Goal: Information Seeking & Learning: Learn about a topic

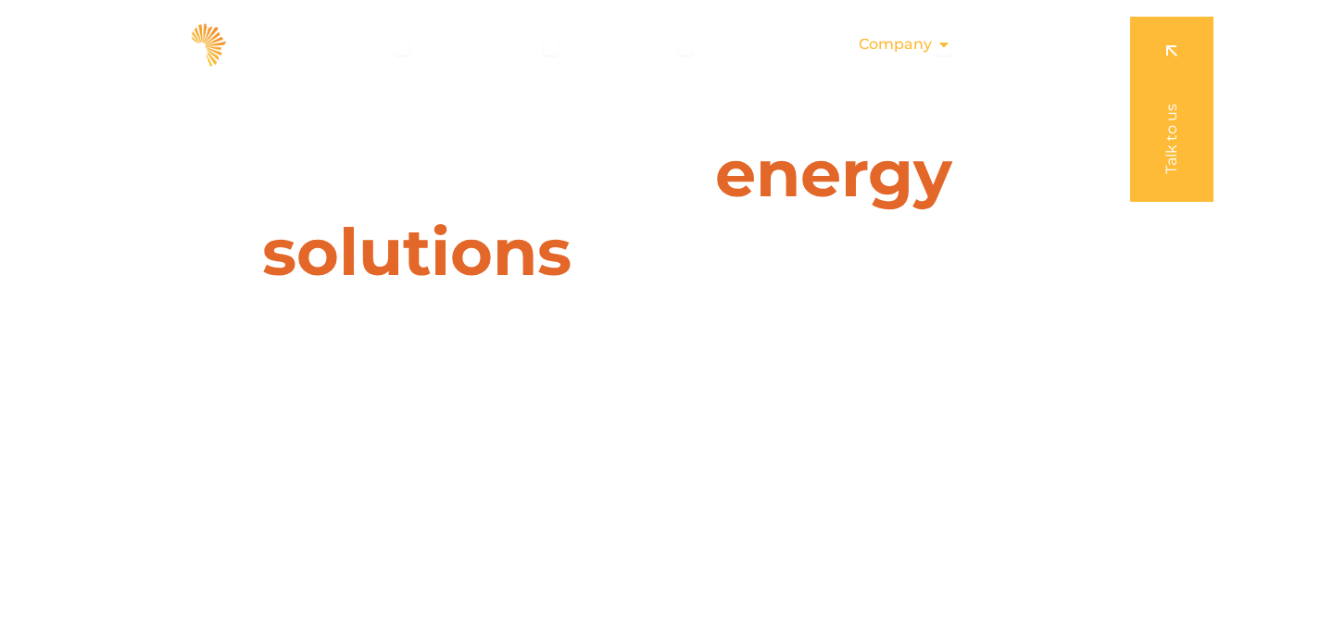
click at [945, 44] on icon "Menu" at bounding box center [943, 44] width 15 height 15
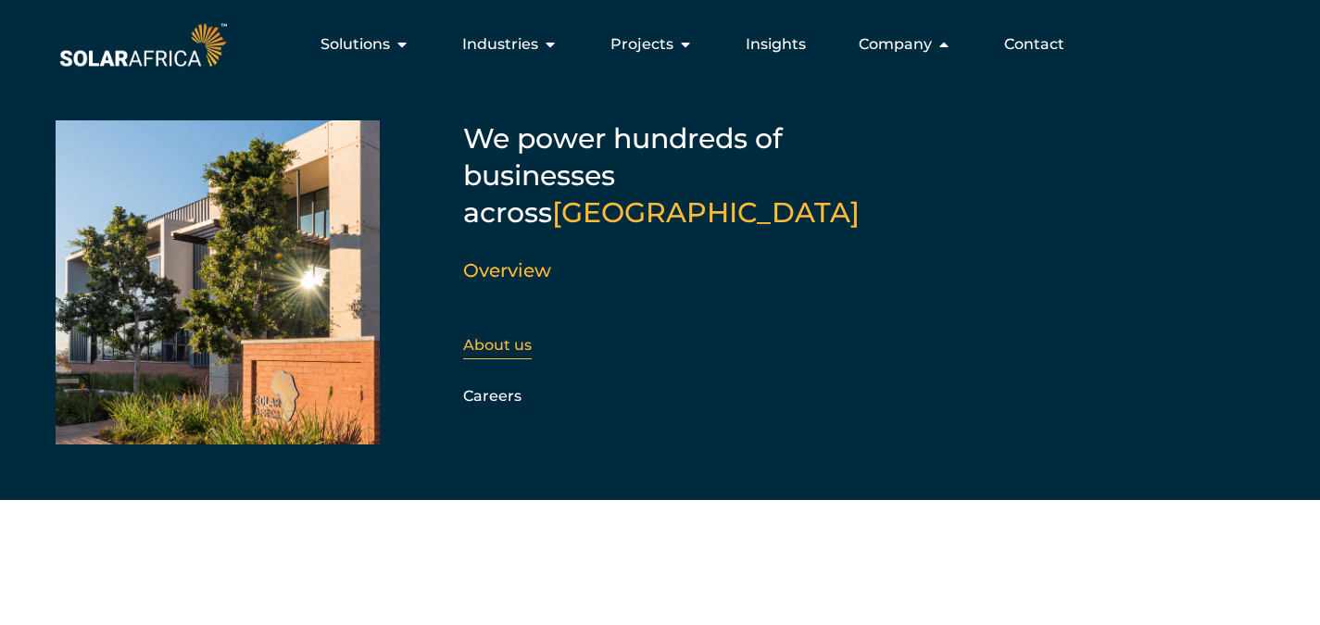
click at [506, 336] on link "About us" at bounding box center [497, 345] width 69 height 18
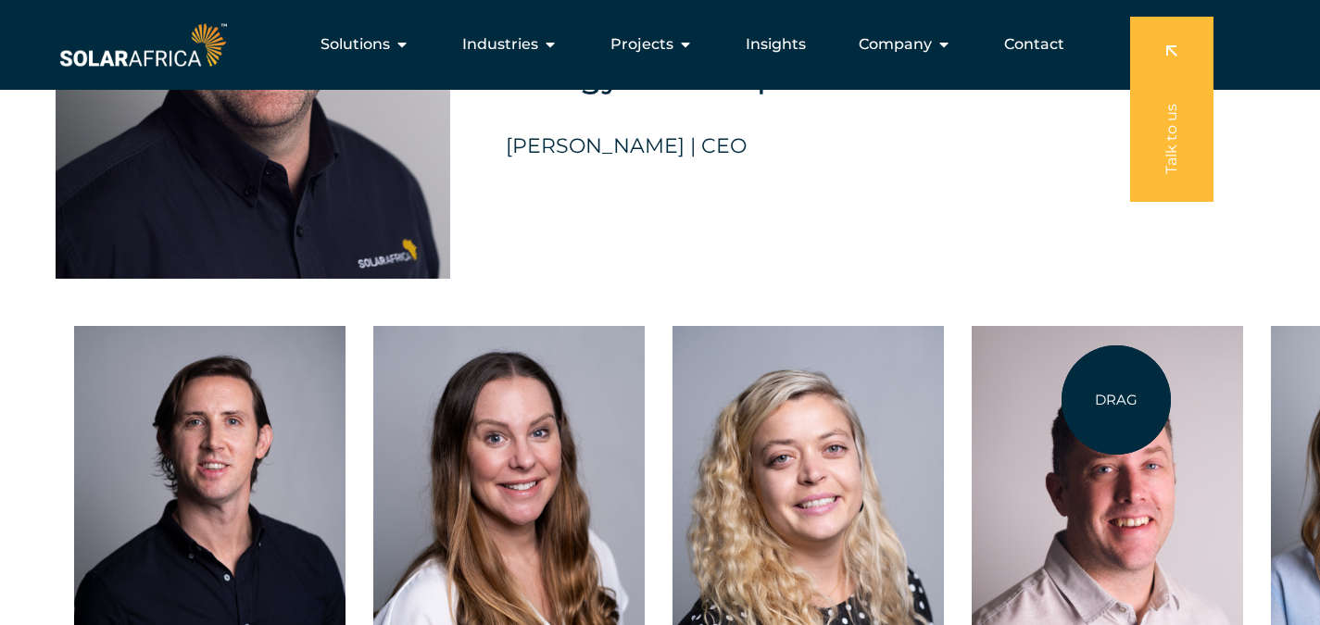
scroll to position [4075, 0]
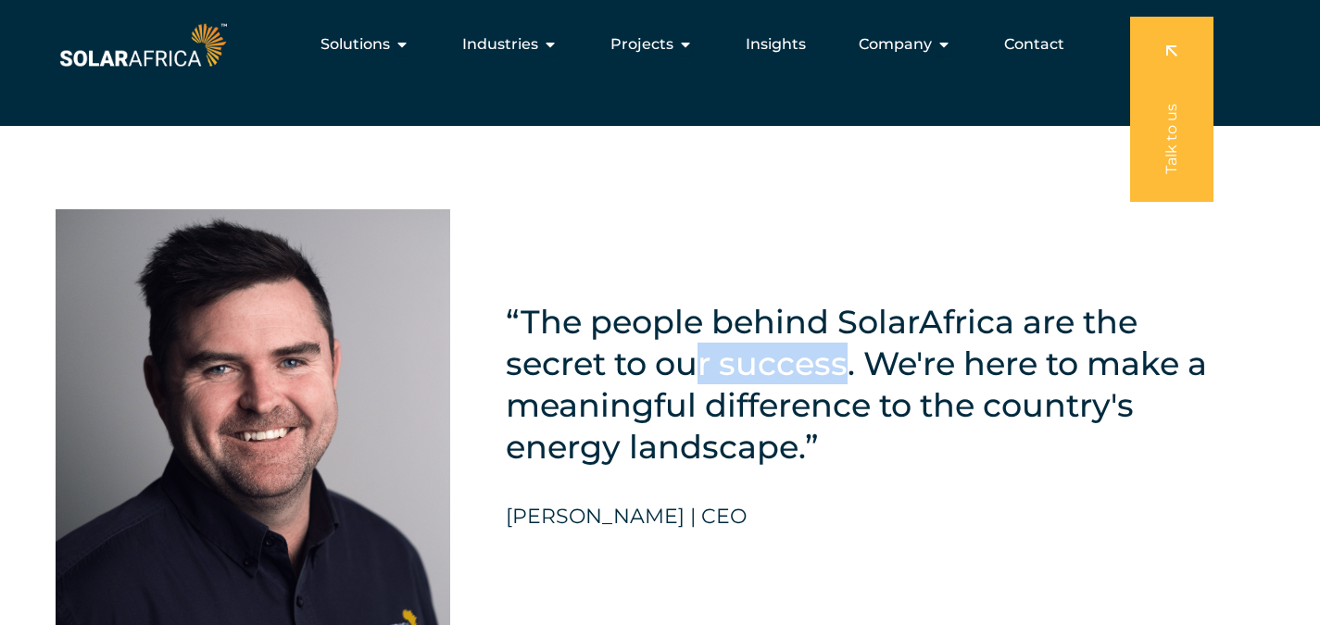
drag, startPoint x: 691, startPoint y: 374, endPoint x: 840, endPoint y: 378, distance: 149.2
click at [840, 378] on h5 "“The people behind SolarAfrica are the secret to our success. We're here to mak…" at bounding box center [862, 384] width 713 height 167
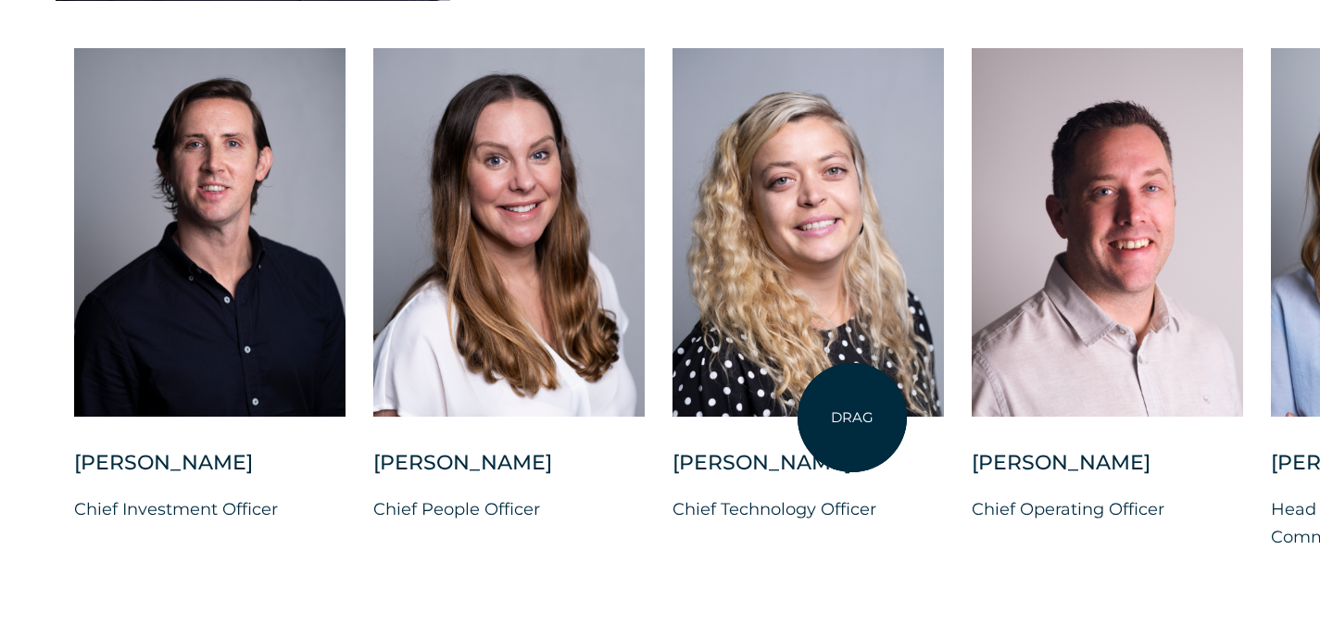
scroll to position [4816, 0]
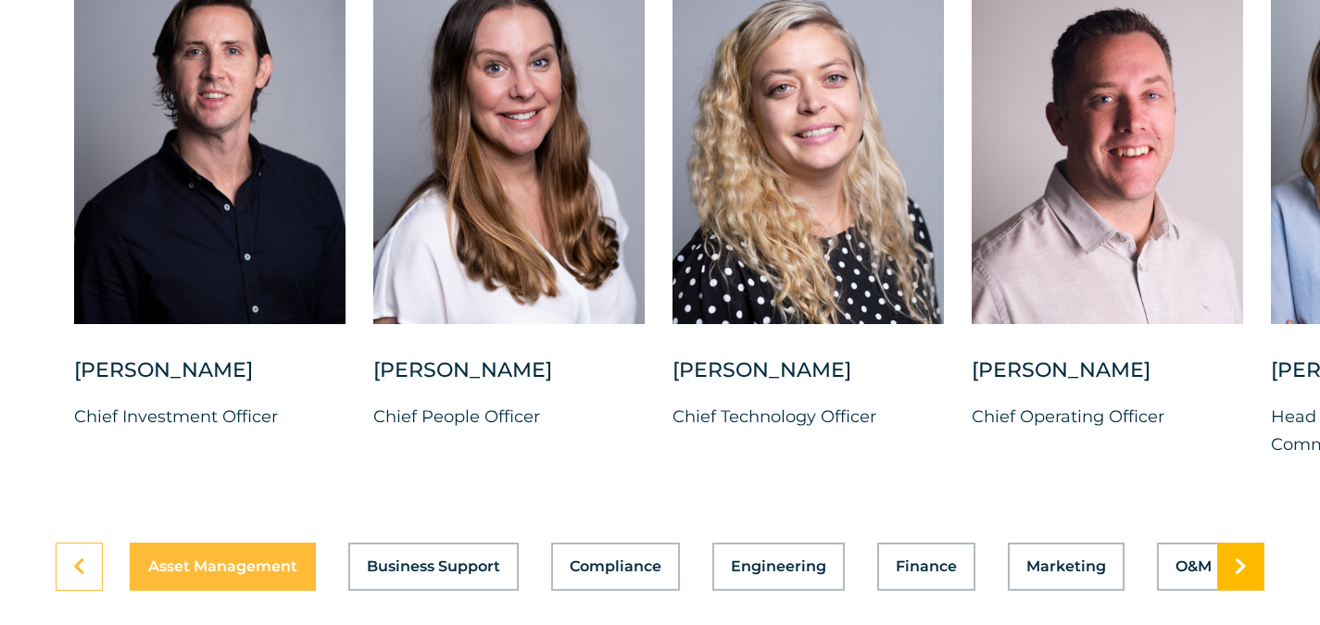
click at [1252, 576] on link at bounding box center [1240, 567] width 47 height 48
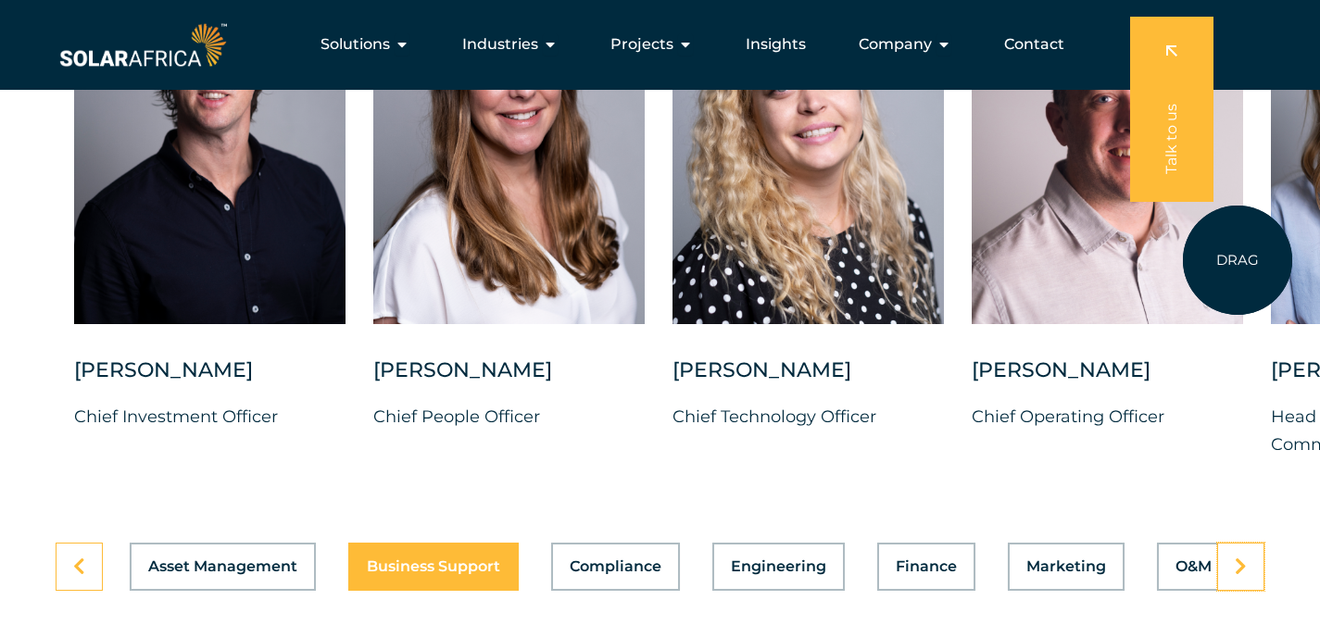
scroll to position [4631, 0]
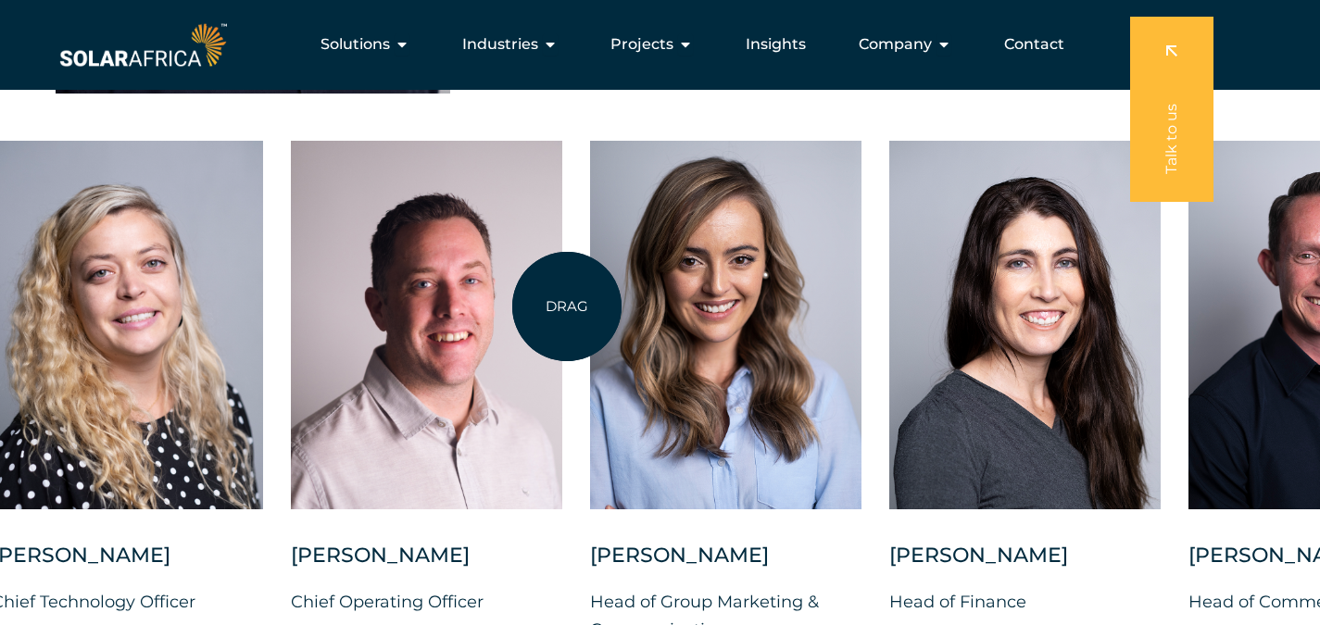
drag, startPoint x: 1248, startPoint y: 345, endPoint x: 565, endPoint y: 307, distance: 683.7
click at [565, 307] on div "[PERSON_NAME] Chief Investment Officer [PERSON_NAME] Chief People Officer [PERS…" at bounding box center [590, 407] width 2542 height 533
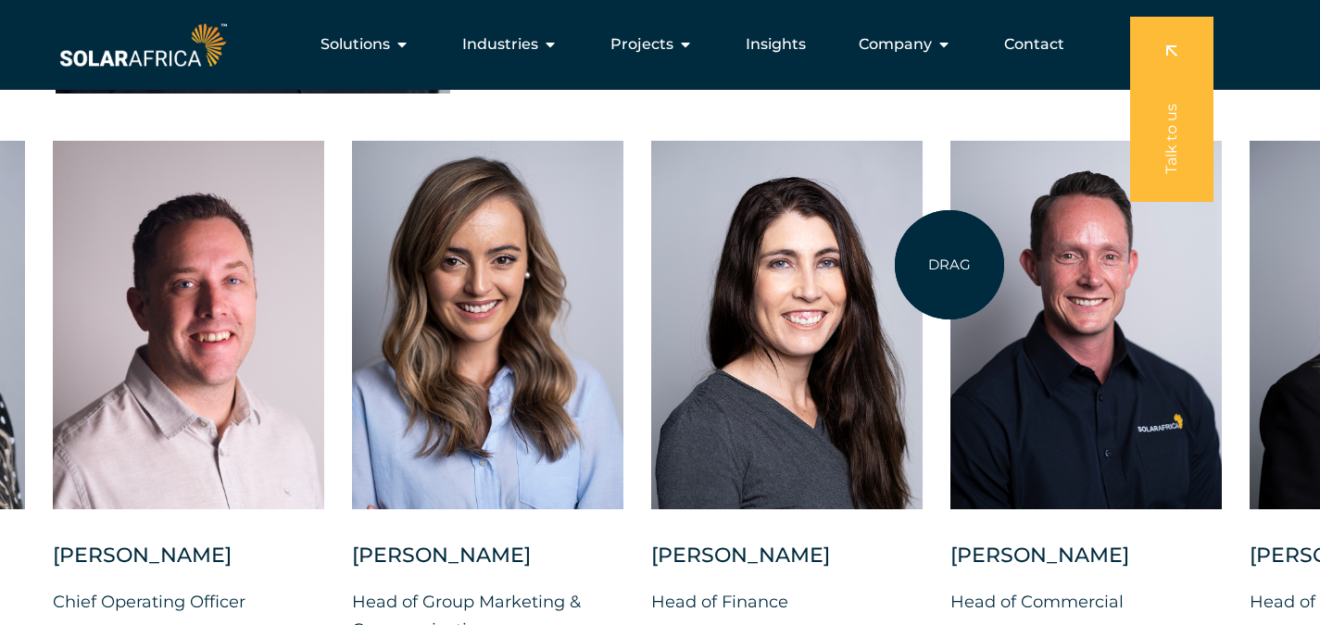
drag, startPoint x: 971, startPoint y: 382, endPoint x: 949, endPoint y: 265, distance: 118.6
click at [949, 265] on div "[PERSON_NAME] Chief Investment Officer [PERSON_NAME] Chief People Officer [PERS…" at bounding box center [352, 407] width 2542 height 533
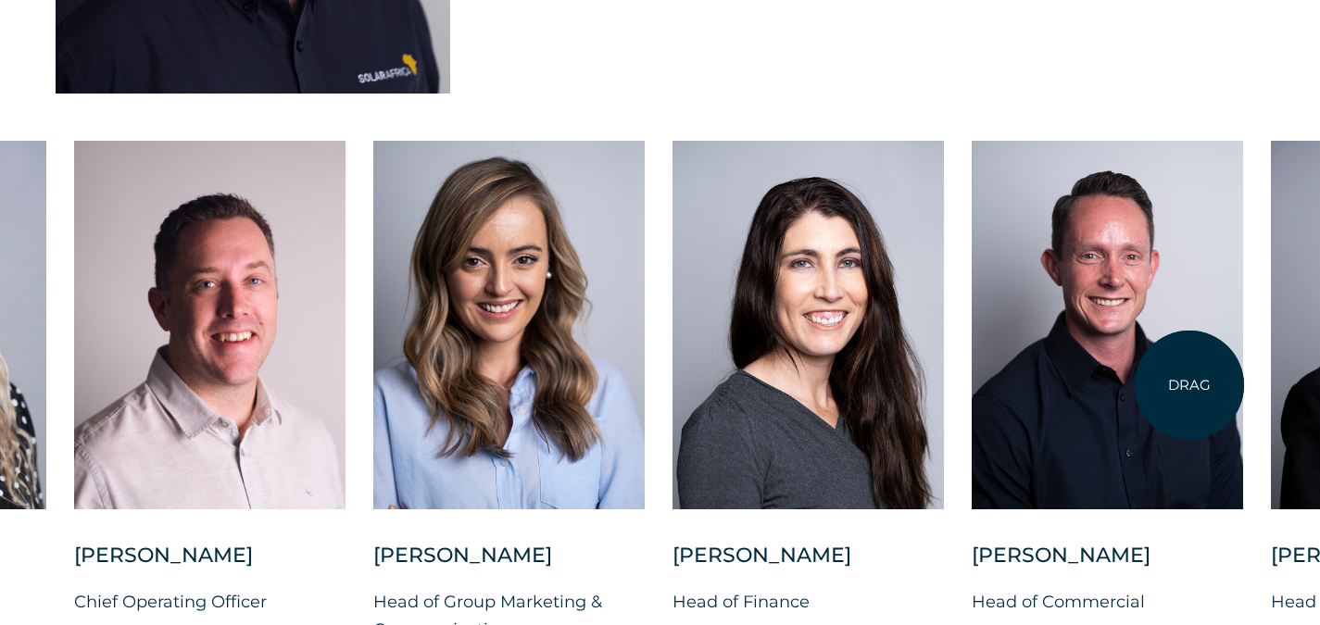
scroll to position [4816, 0]
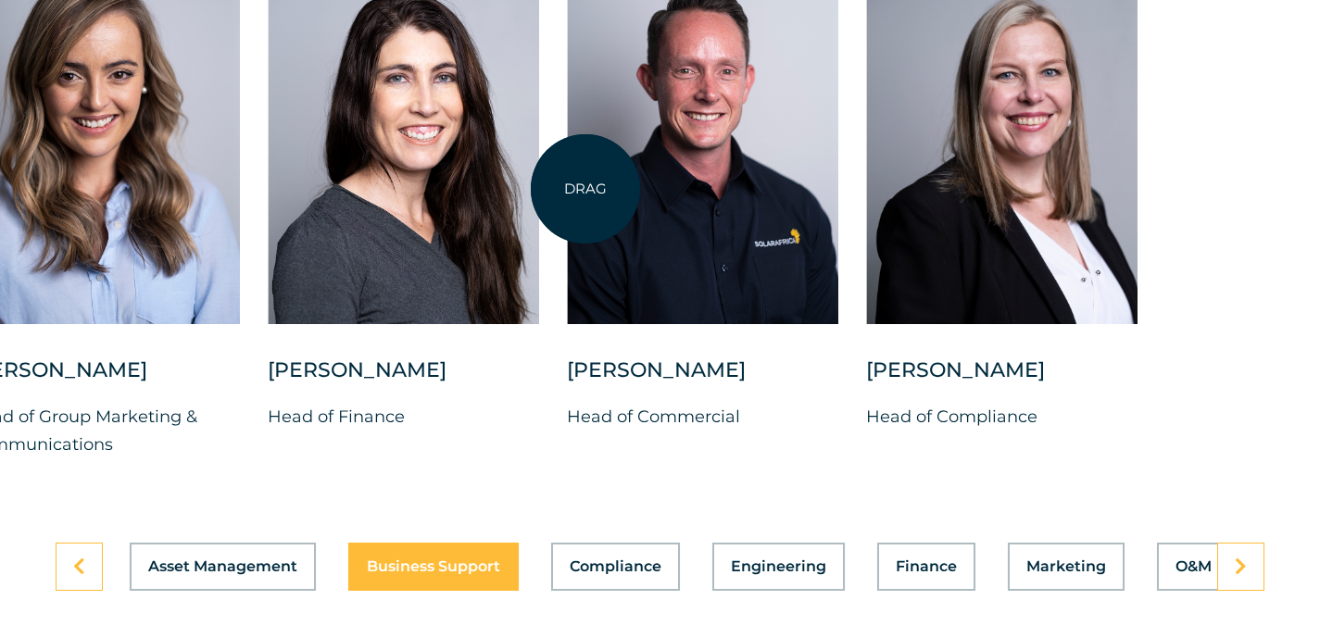
drag, startPoint x: 1111, startPoint y: 208, endPoint x: 585, endPoint y: 189, distance: 526.4
click at [585, 189] on div at bounding box center [702, 140] width 271 height 369
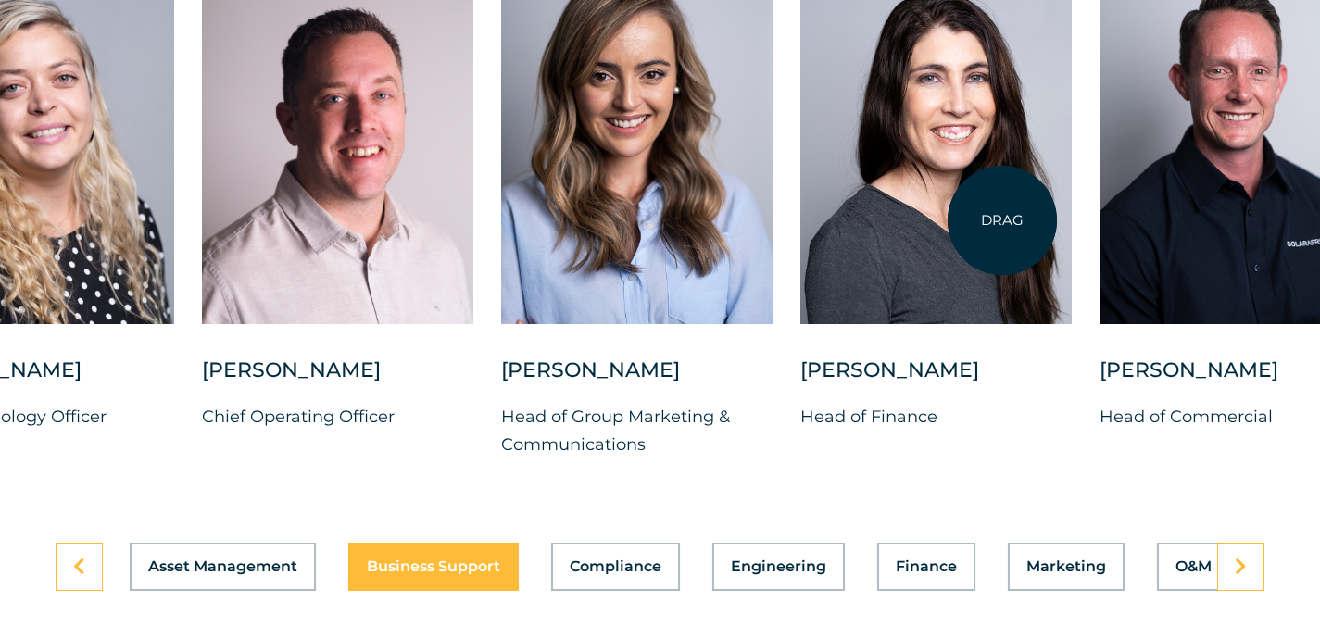
drag, startPoint x: 575, startPoint y: 246, endPoint x: 1002, endPoint y: 220, distance: 427.8
click at [1002, 220] on div at bounding box center [935, 140] width 271 height 369
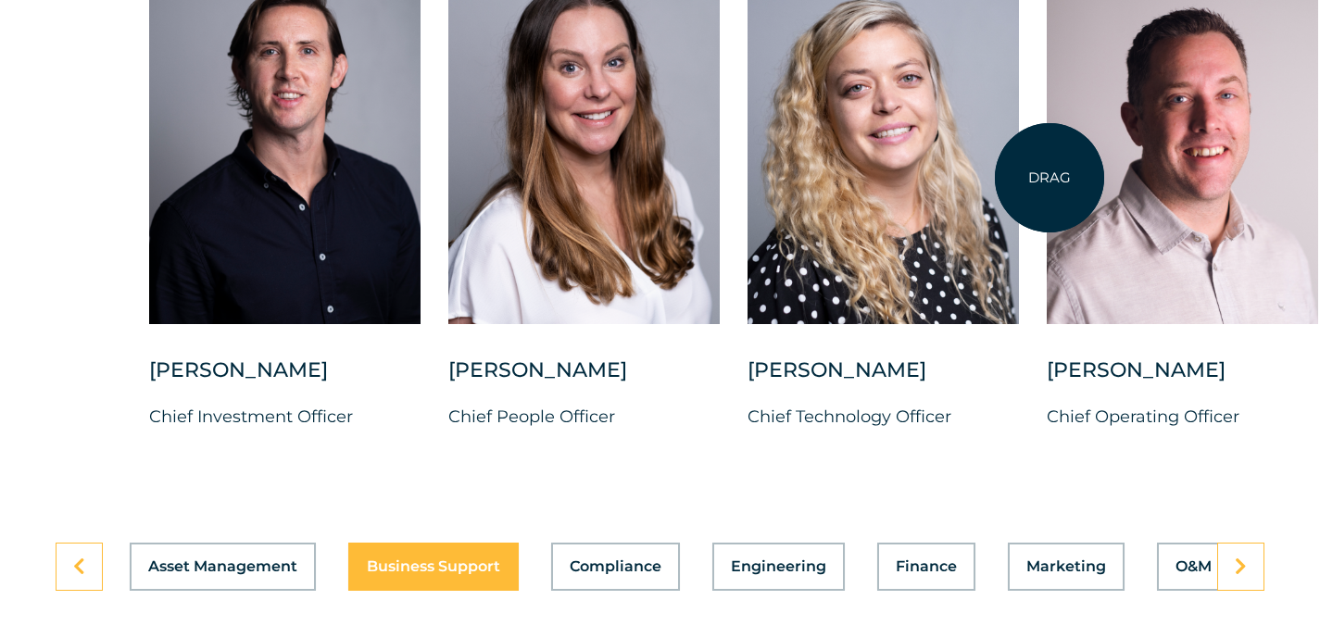
drag, startPoint x: 377, startPoint y: 221, endPoint x: 1049, endPoint y: 178, distance: 673.8
click at [1049, 178] on div at bounding box center [1182, 140] width 271 height 369
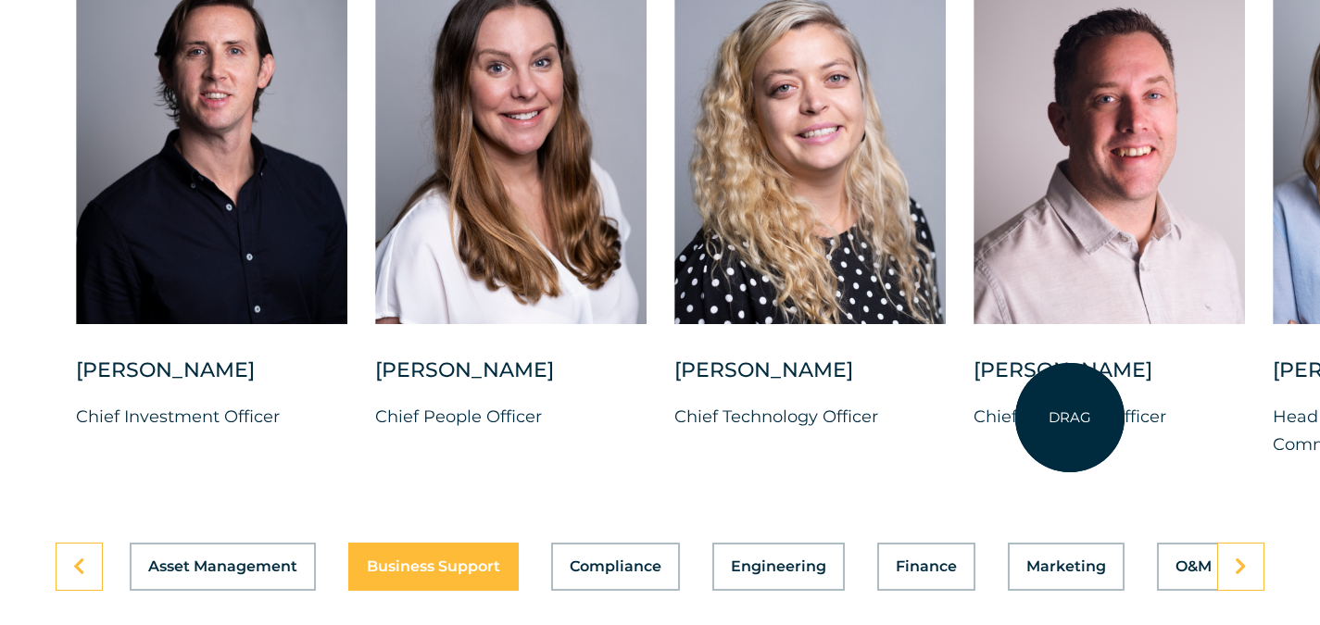
drag, startPoint x: 1060, startPoint y: 292, endPoint x: 1070, endPoint y: 418, distance: 126.4
click at [1070, 418] on div "[PERSON_NAME] Chief Operating Officer" at bounding box center [1108, 208] width 271 height 505
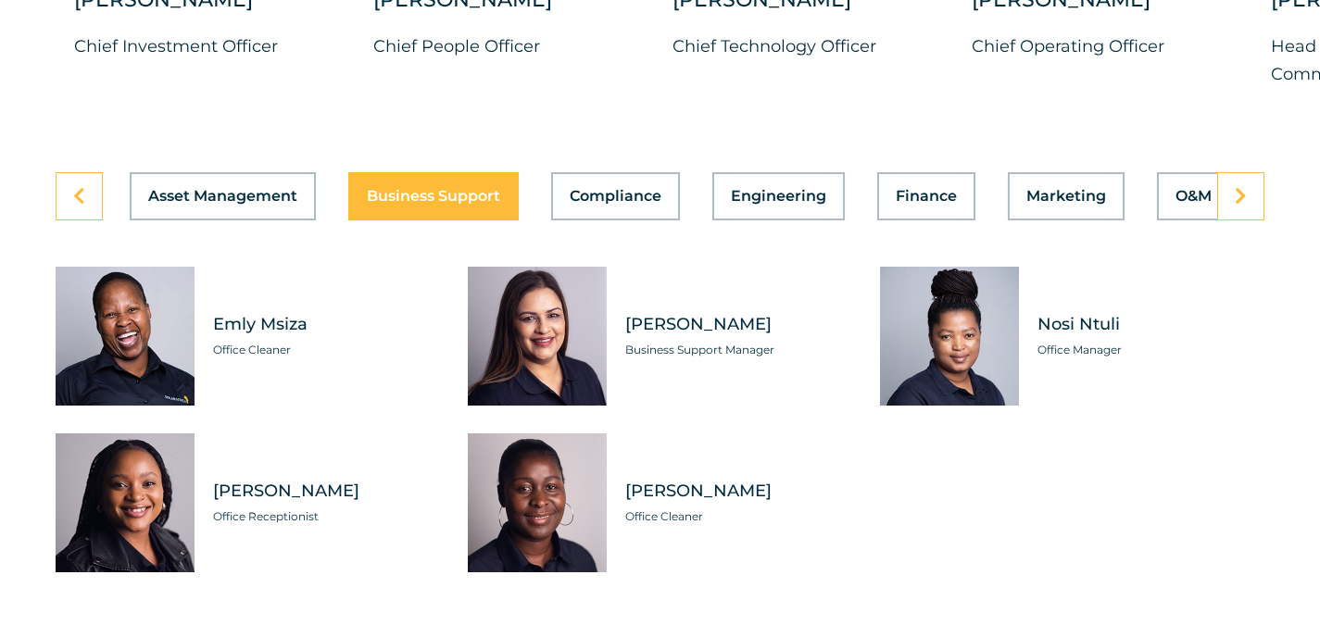
scroll to position [5372, 0]
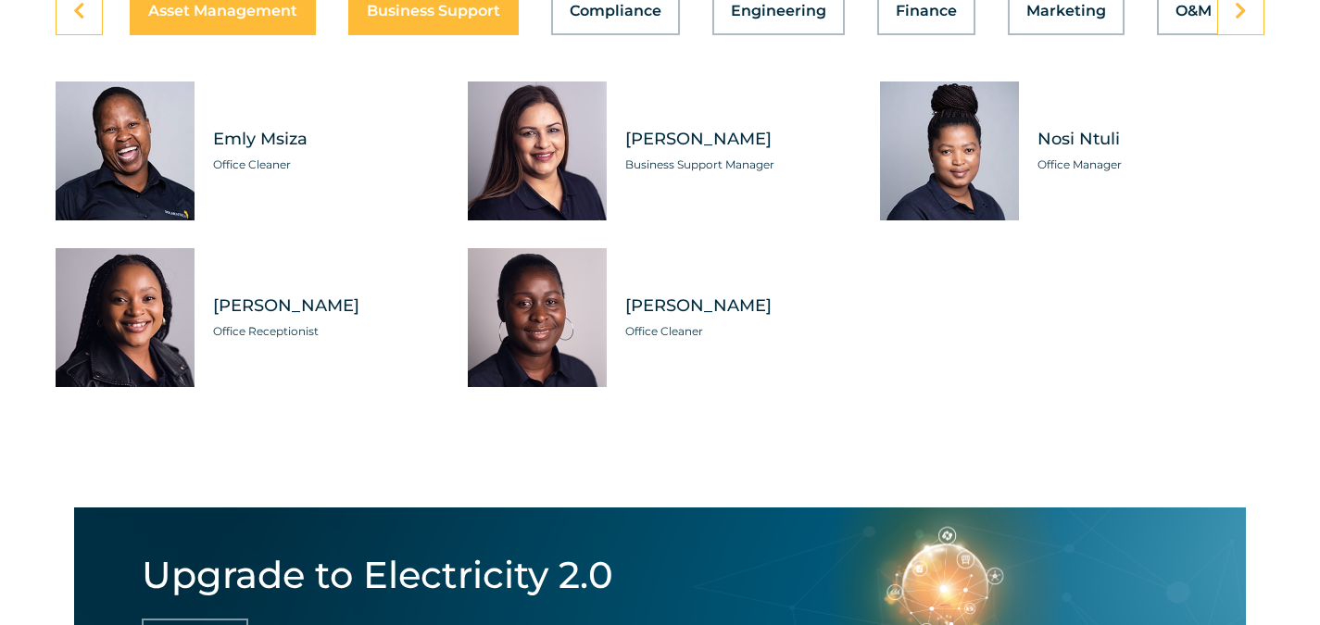
click at [182, 19] on span "Asset Management" at bounding box center [222, 11] width 149 height 15
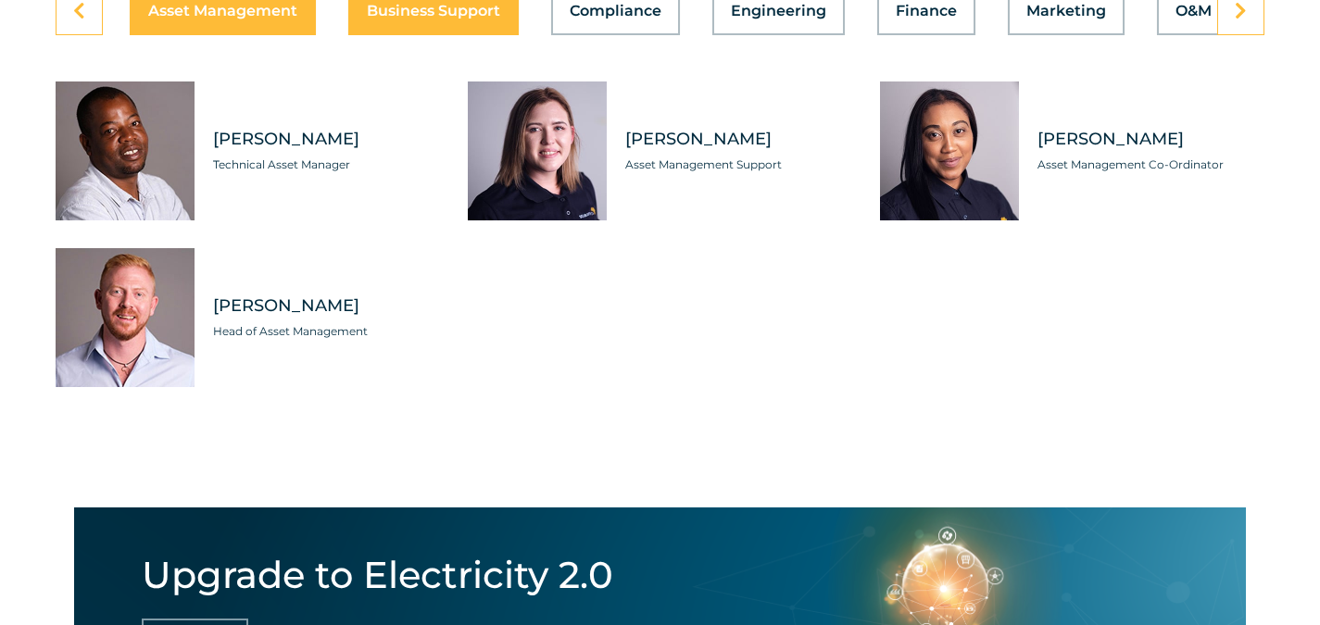
click at [475, 19] on span "Business Support" at bounding box center [433, 11] width 133 height 15
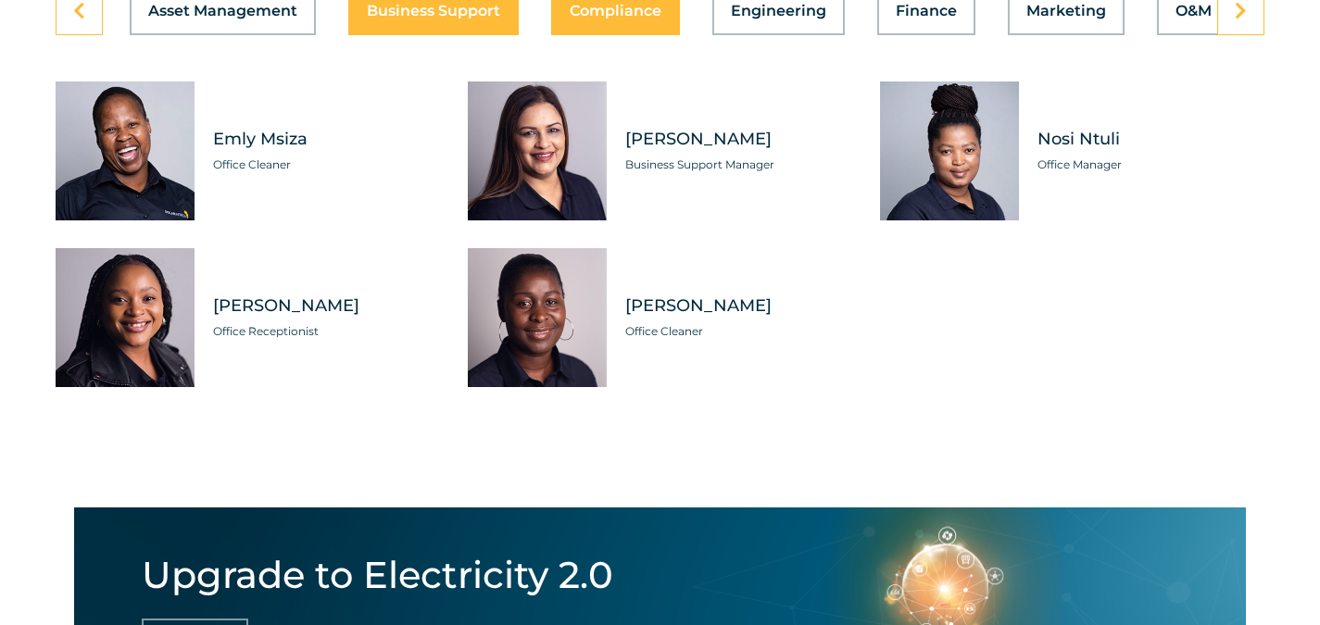
click at [617, 19] on span "Compliance" at bounding box center [616, 11] width 92 height 15
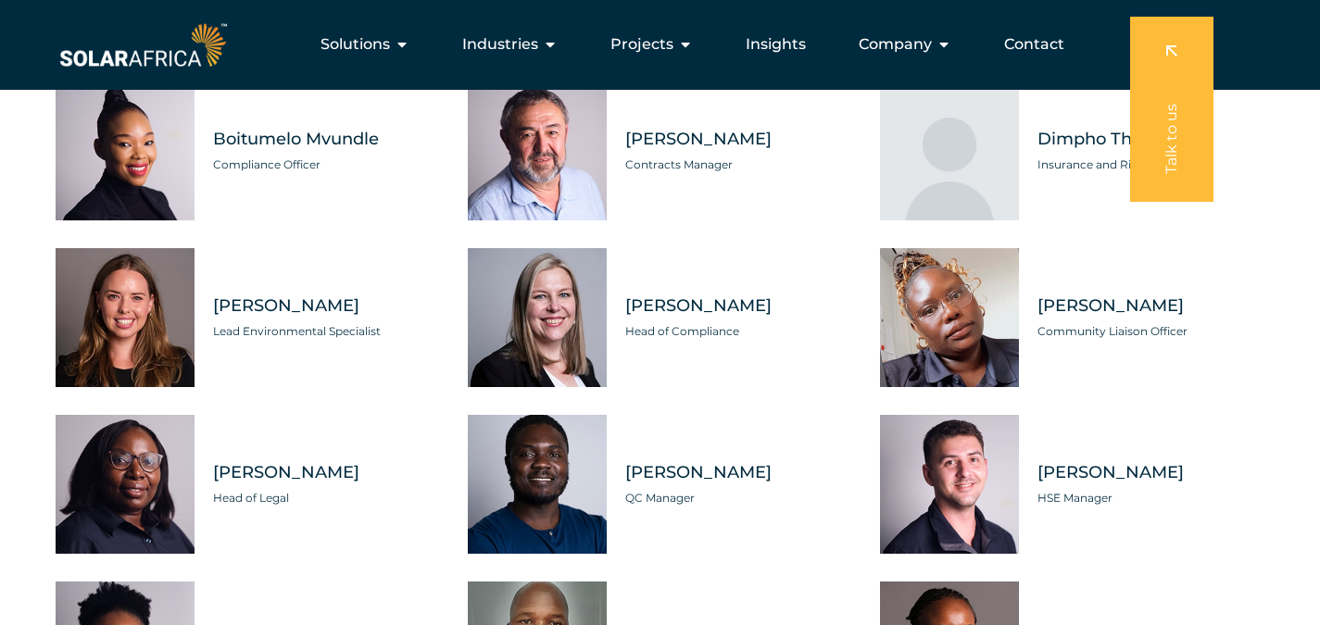
scroll to position [5094, 0]
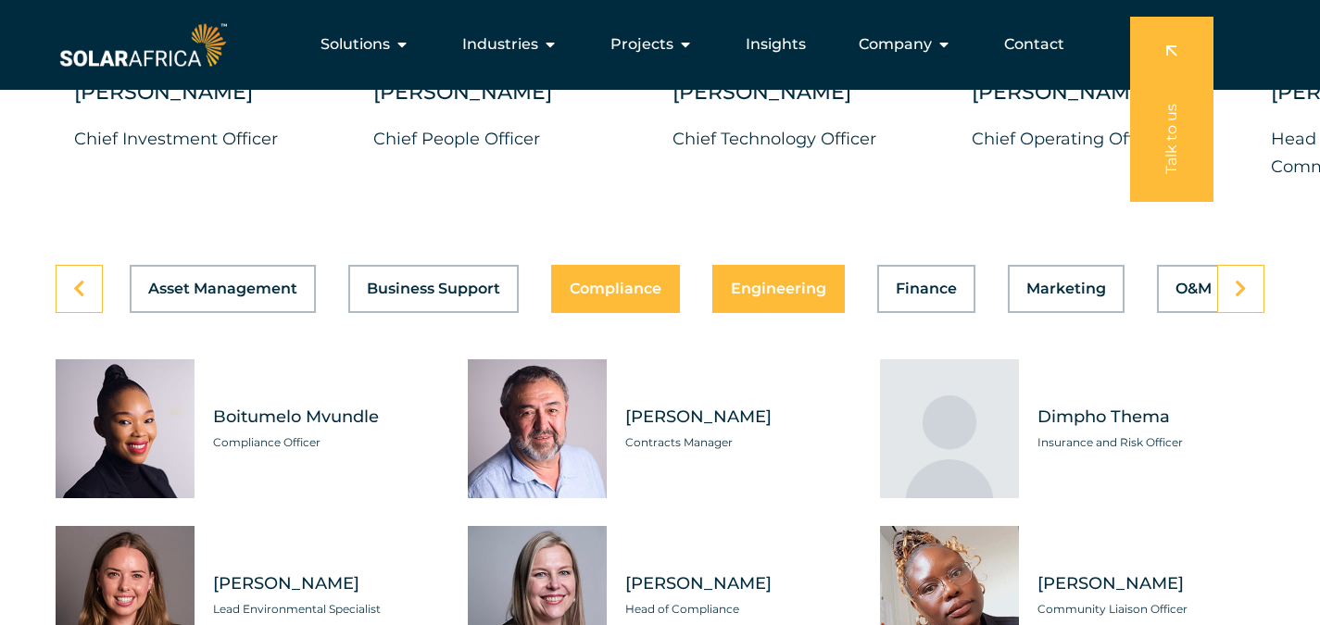
click at [778, 294] on span "Engineering" at bounding box center [778, 289] width 95 height 15
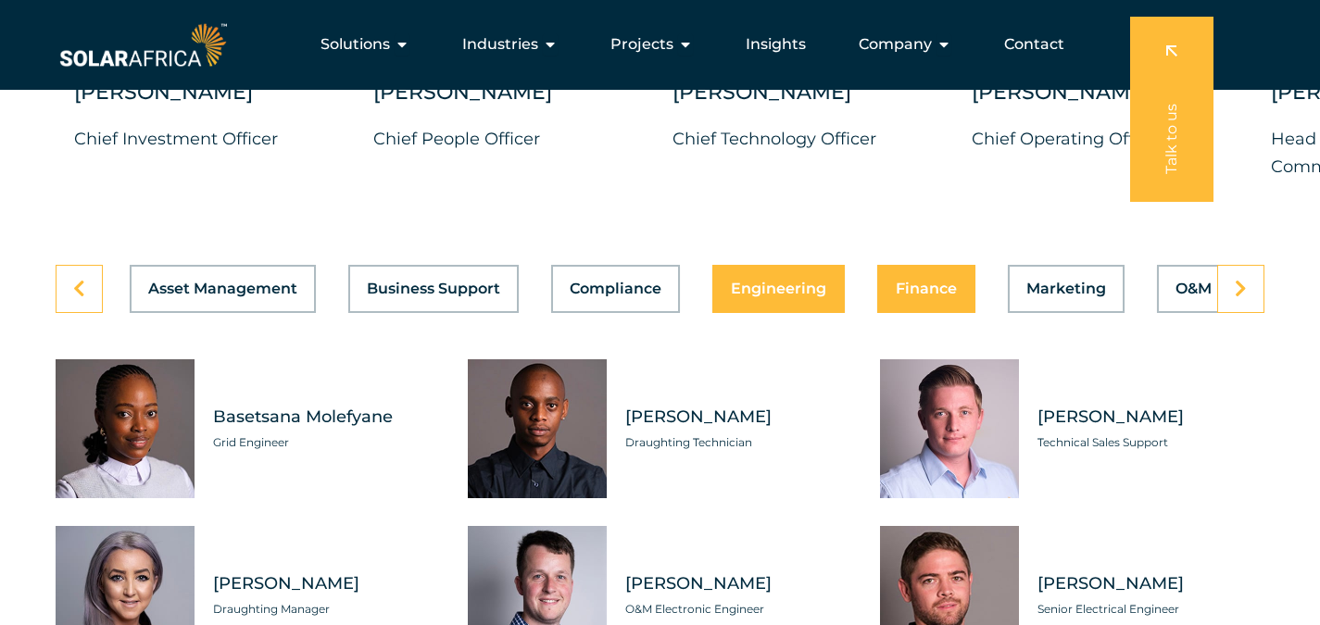
click at [919, 296] on span "Finance" at bounding box center [926, 289] width 61 height 15
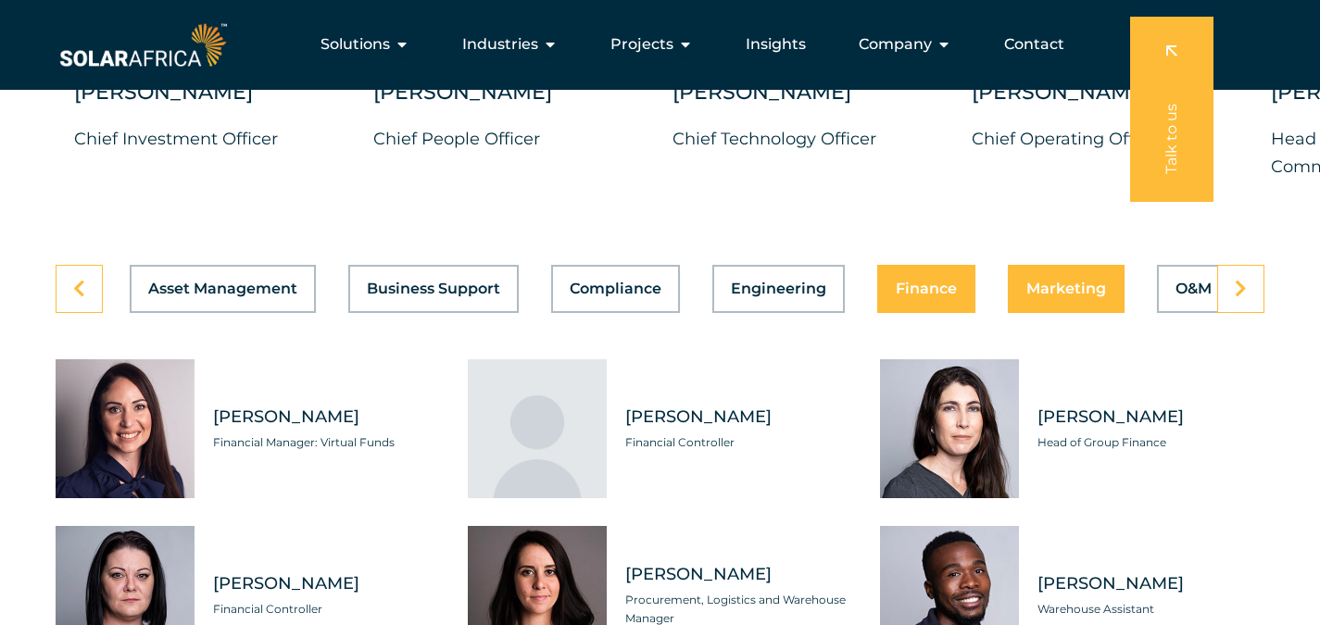
click at [1091, 296] on span "Marketing" at bounding box center [1066, 289] width 80 height 15
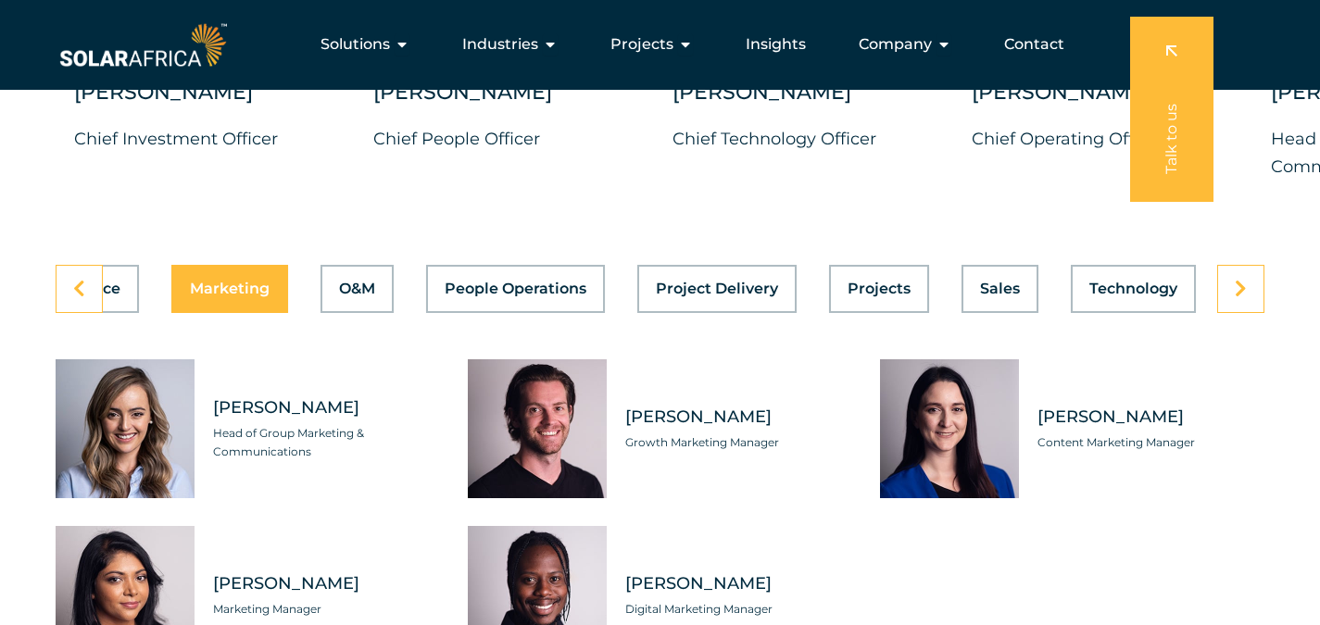
scroll to position [5187, 0]
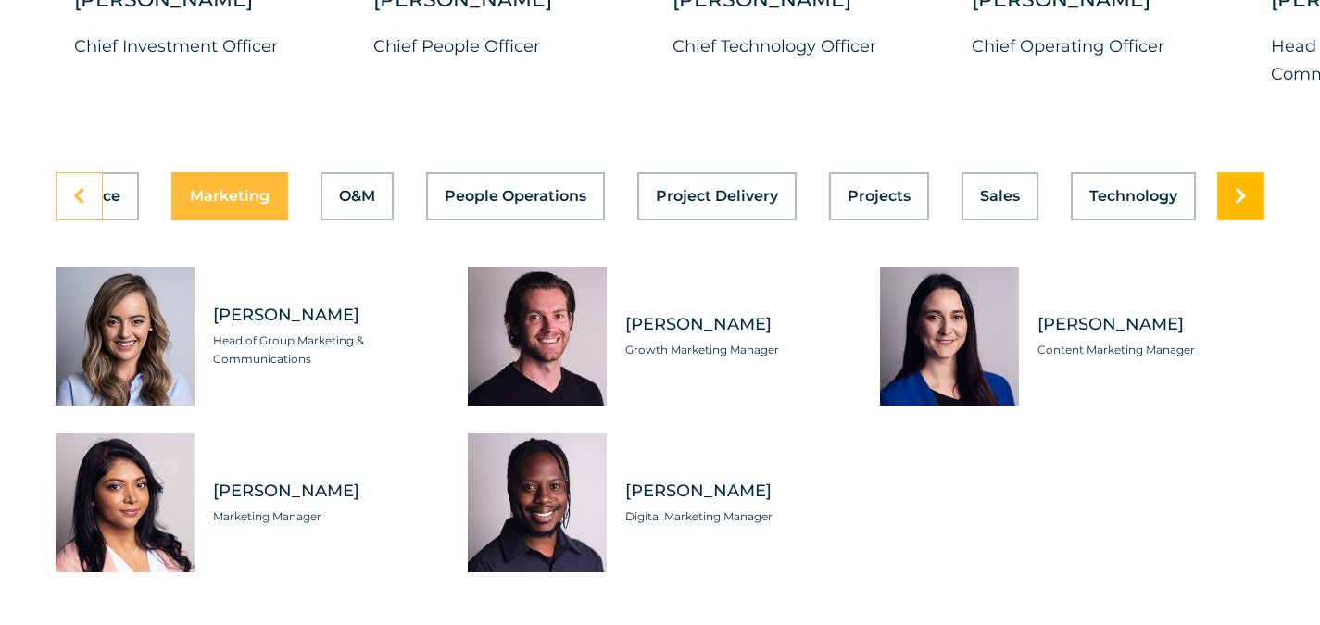
click at [1239, 206] on icon at bounding box center [1241, 196] width 12 height 19
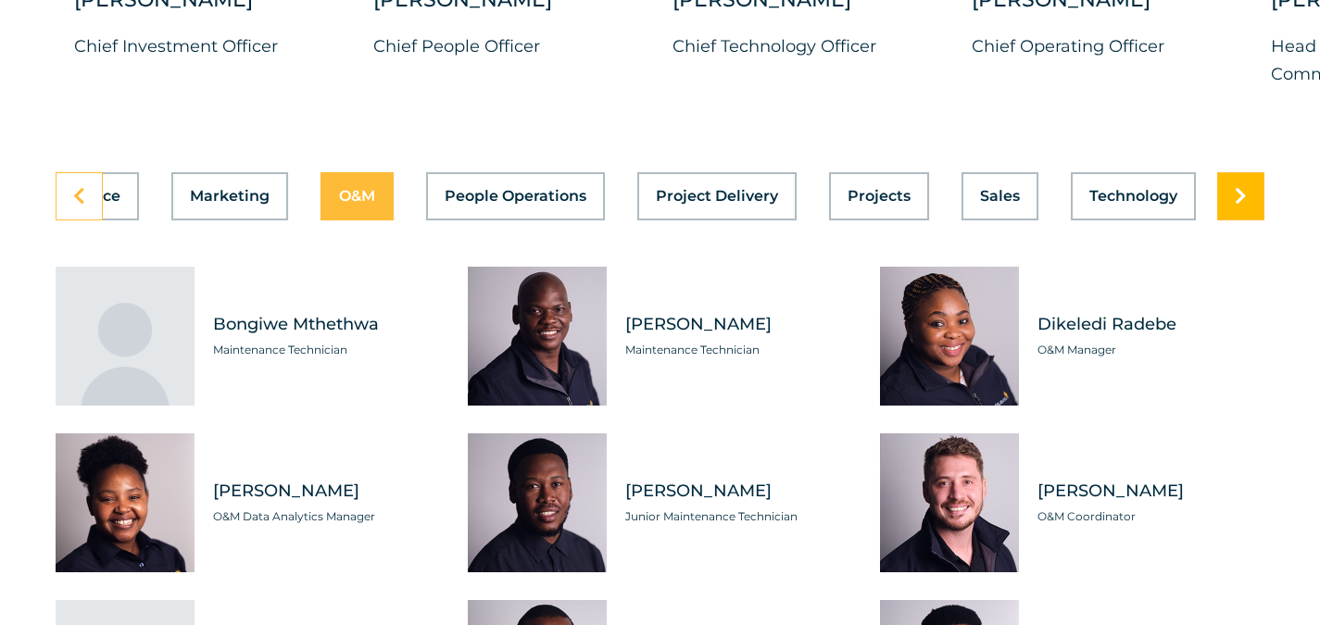
click at [1239, 206] on icon at bounding box center [1241, 196] width 12 height 19
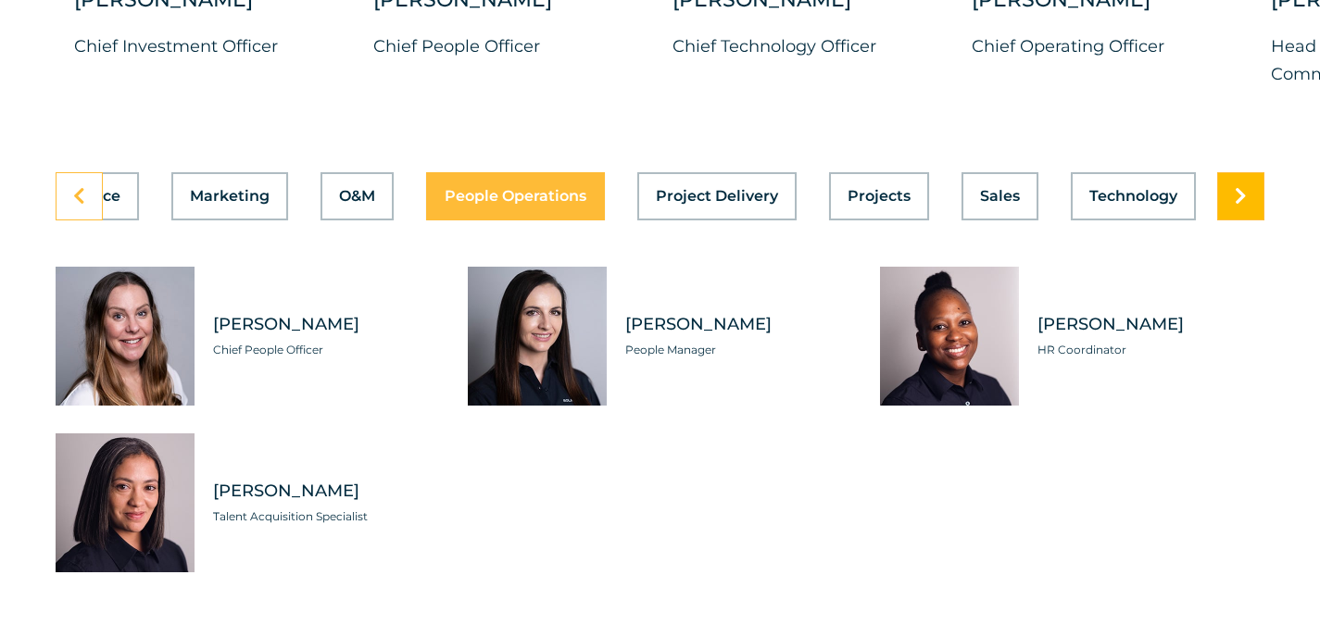
click at [1239, 206] on icon at bounding box center [1241, 196] width 12 height 19
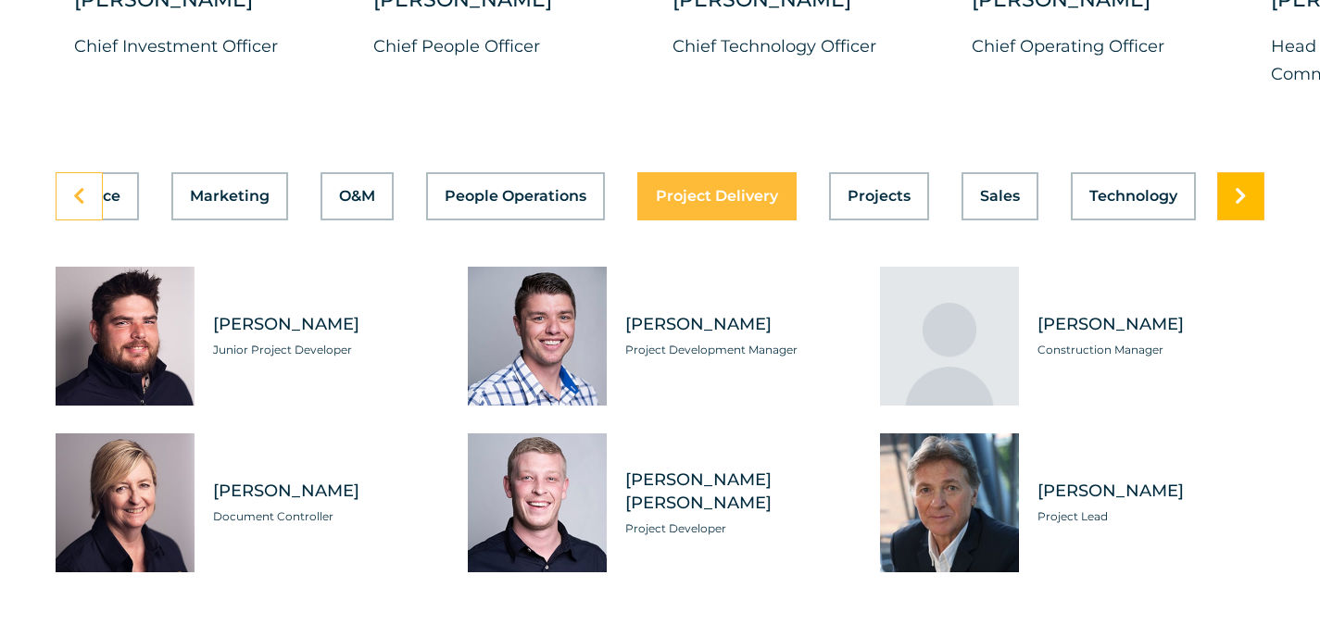
click at [1239, 206] on icon at bounding box center [1241, 196] width 12 height 19
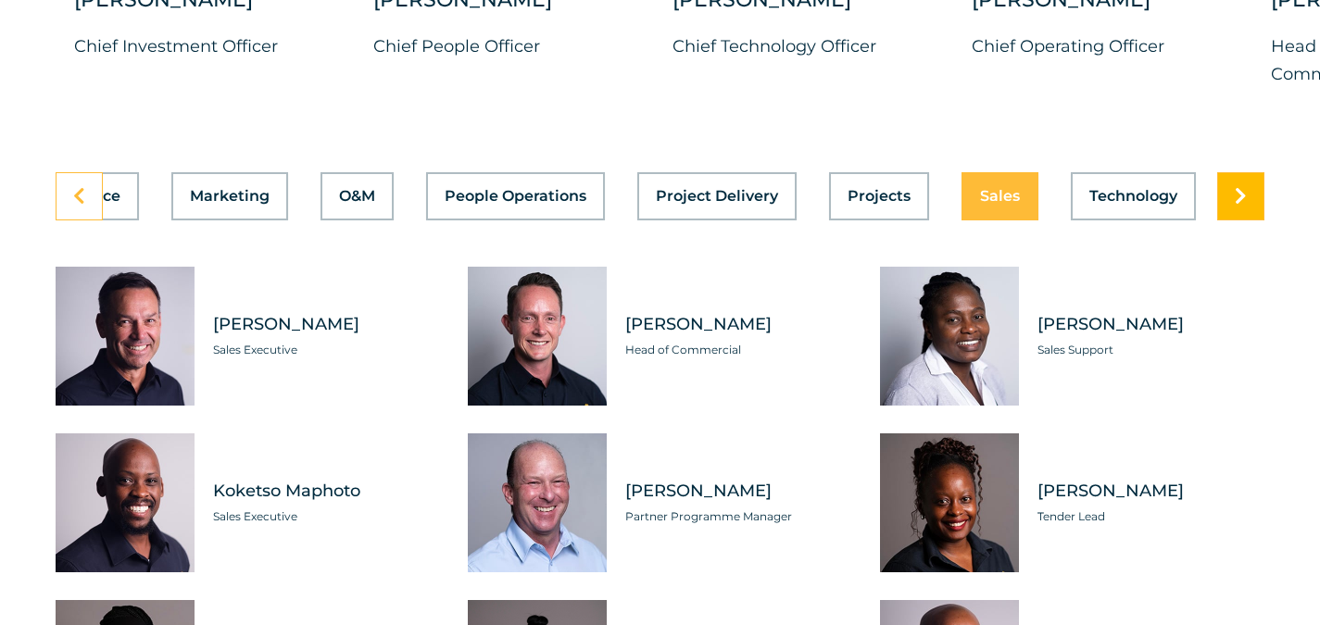
click at [1239, 206] on icon at bounding box center [1241, 196] width 12 height 19
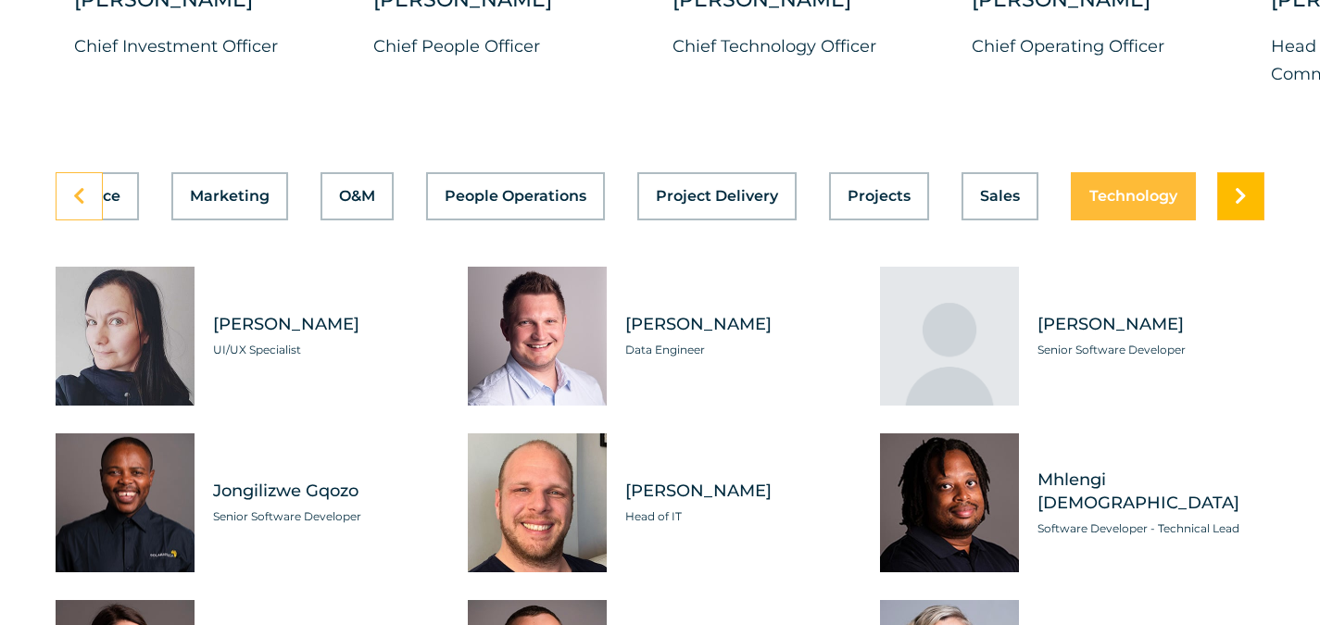
scroll to position [0, 836]
click at [1239, 206] on icon at bounding box center [1241, 196] width 12 height 19
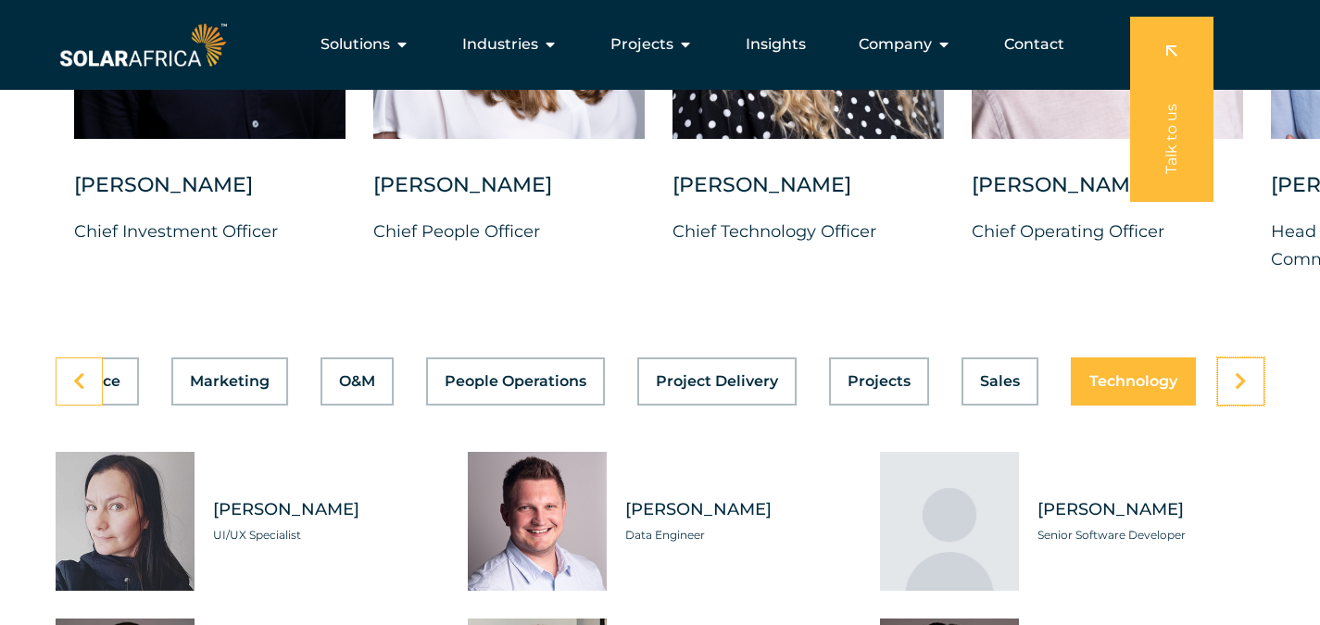
scroll to position [4909, 0]
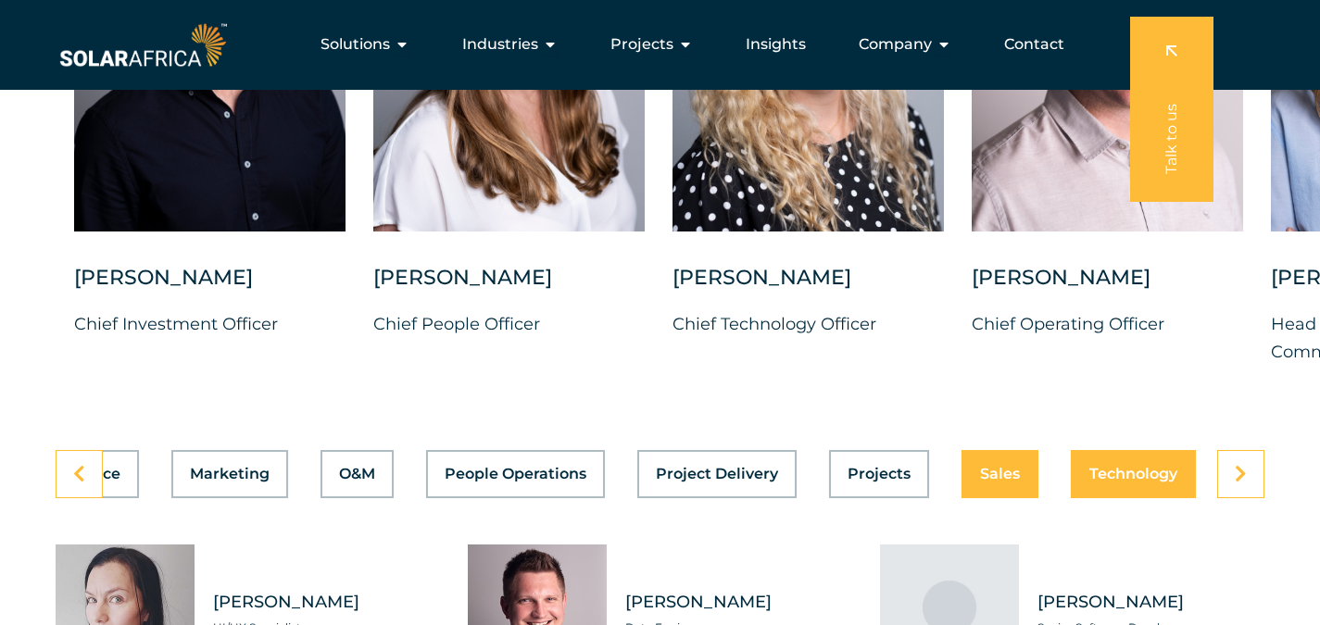
click at [994, 481] on span "Sales" at bounding box center [1000, 474] width 40 height 15
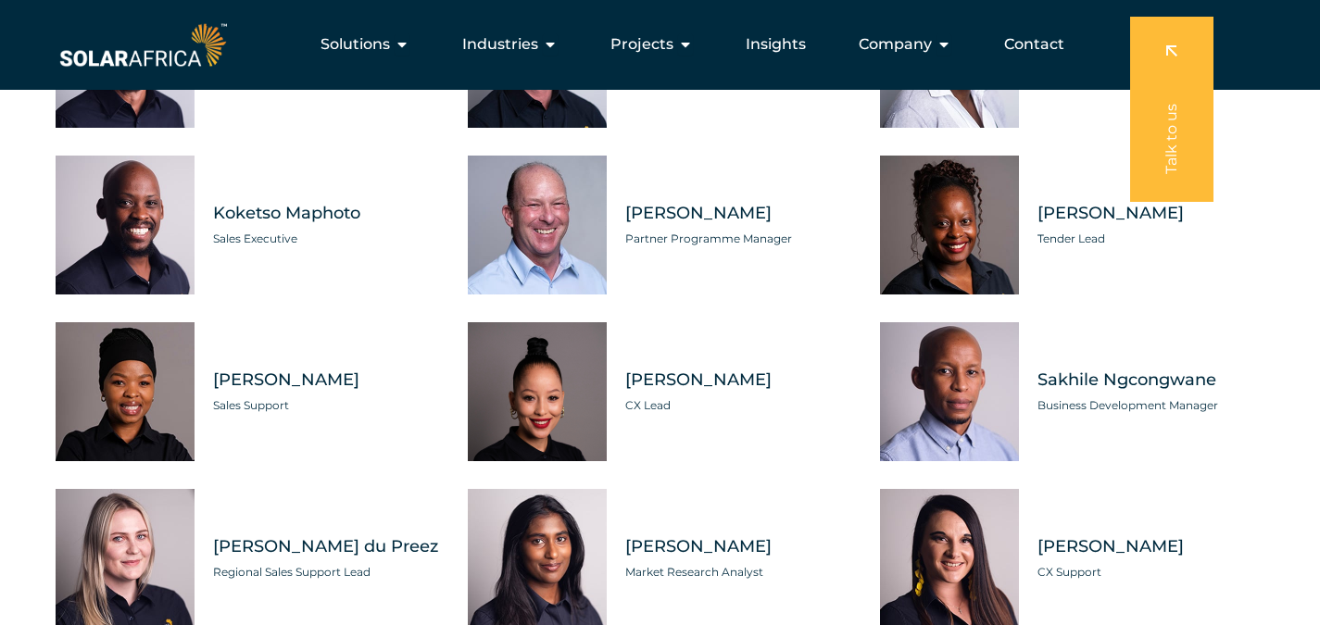
scroll to position [5187, 0]
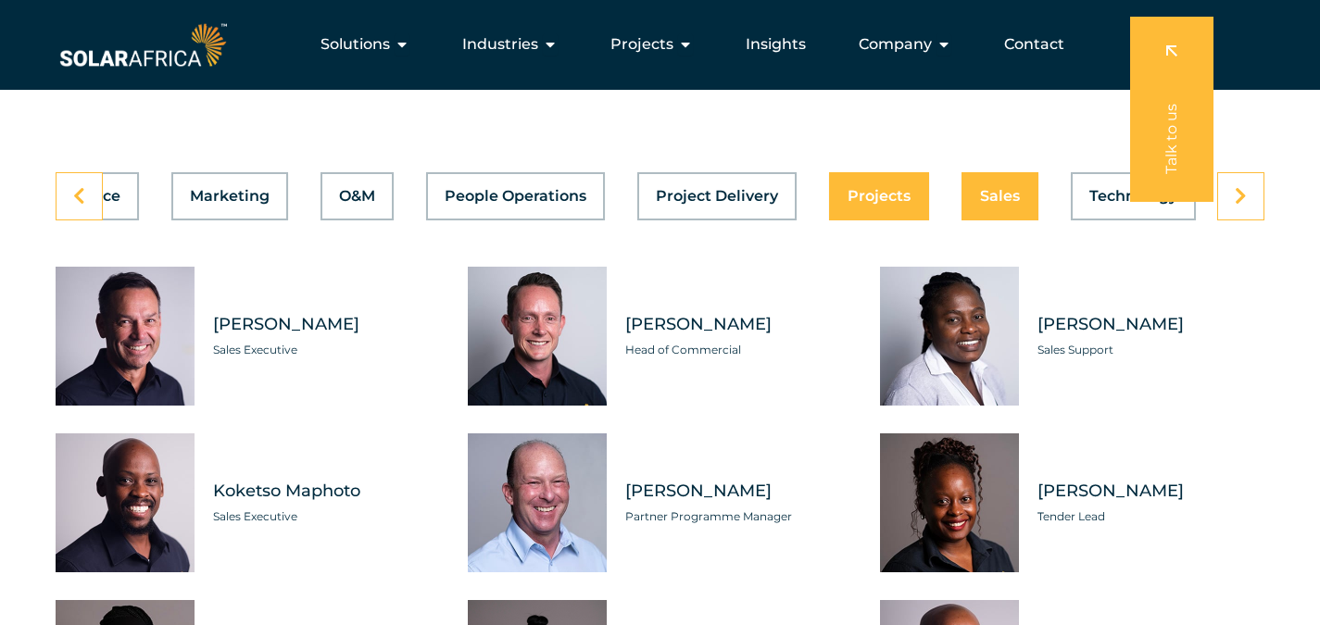
click at [880, 219] on div "Asset Management Business Support Compliance Engineering Finance Marketing O&M …" at bounding box center [660, 196] width 1209 height 48
click at [855, 201] on div "Asset Management Business Support Compliance Engineering Finance Marketing O&M …" at bounding box center [660, 196] width 1209 height 48
click at [868, 195] on button "Projects" at bounding box center [879, 196] width 100 height 48
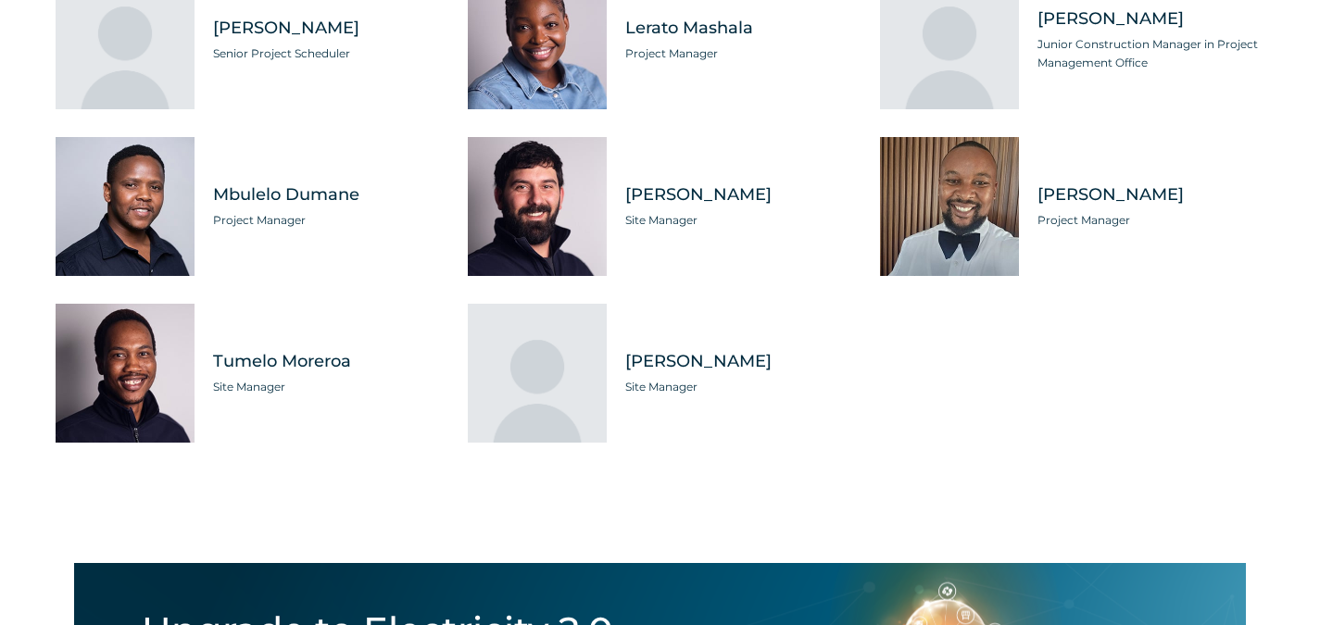
scroll to position [5279, 0]
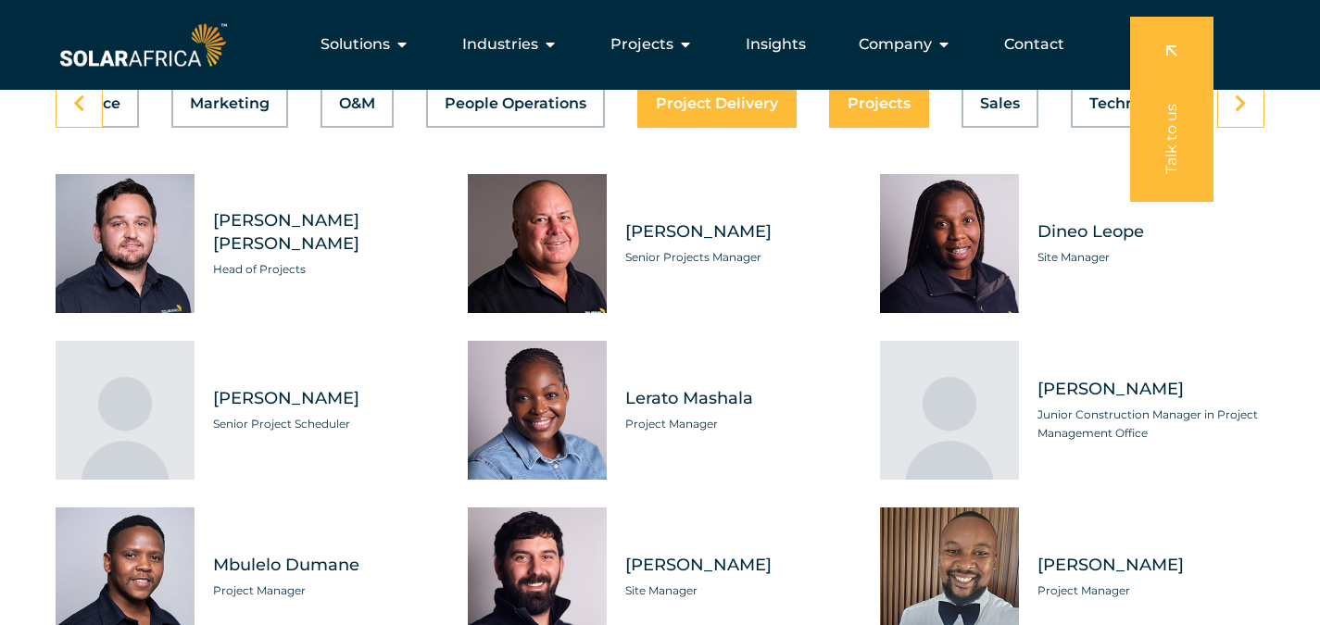
click at [755, 111] on span "Project Delivery" at bounding box center [717, 103] width 122 height 15
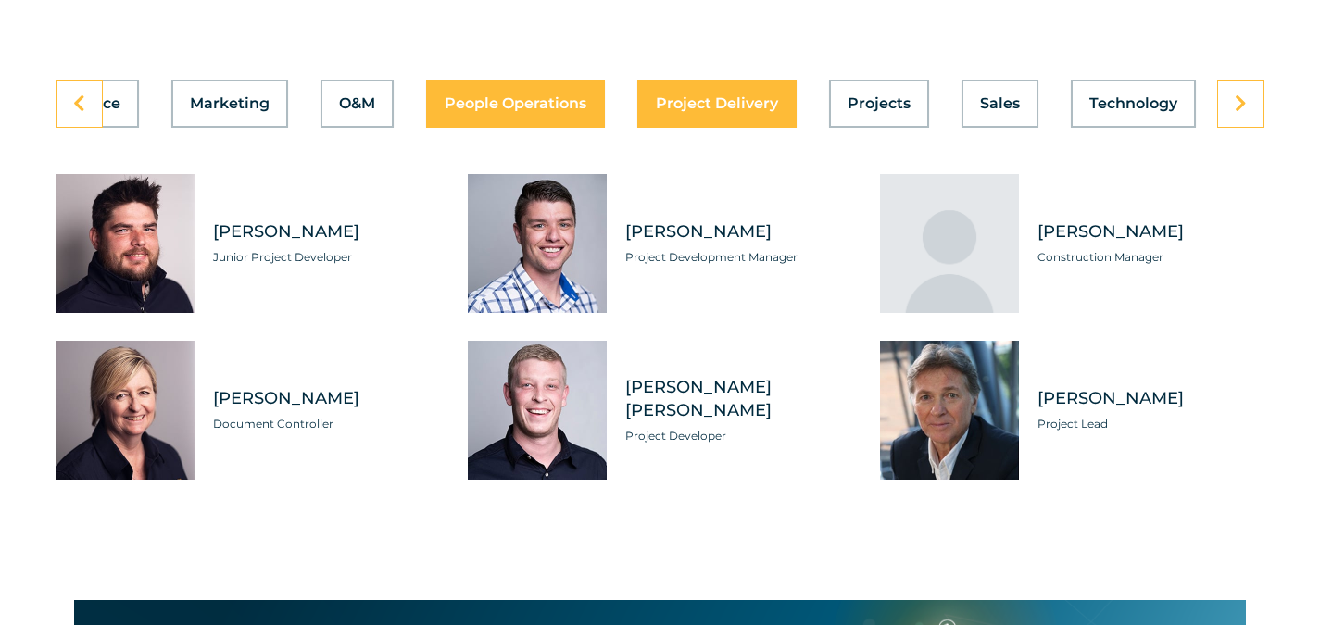
click at [522, 128] on button "People Operations" at bounding box center [515, 104] width 179 height 48
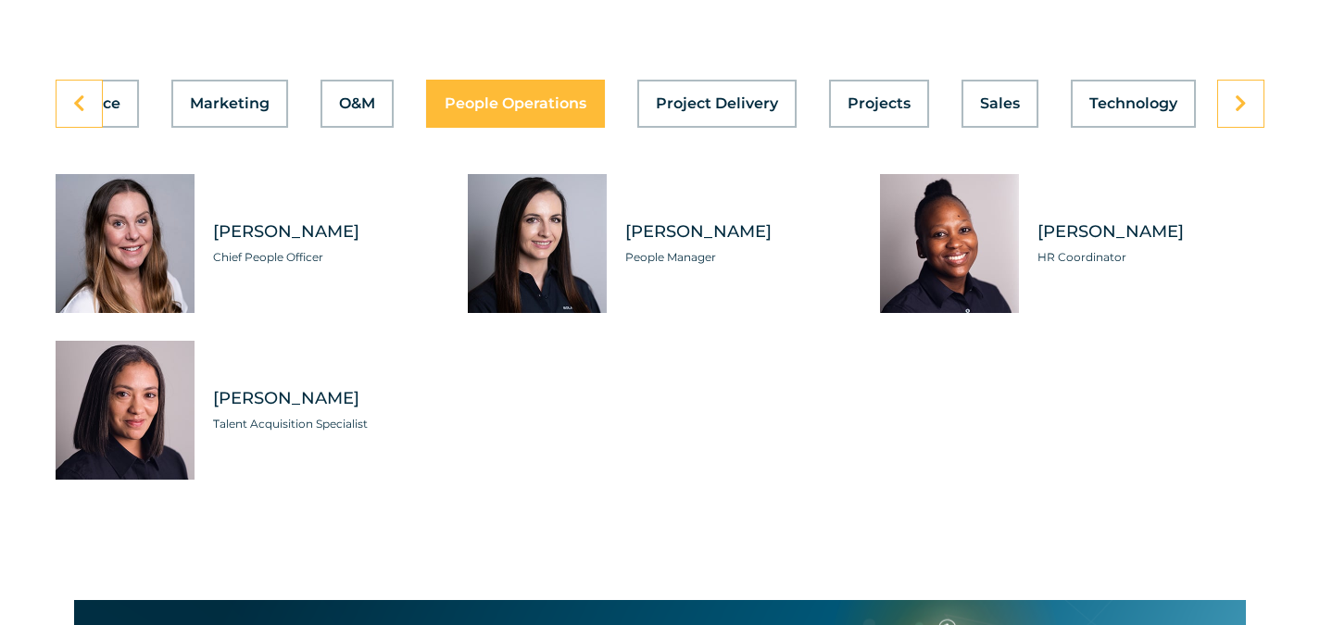
scroll to position [0, 836]
click at [341, 111] on span "O&M" at bounding box center [357, 103] width 36 height 15
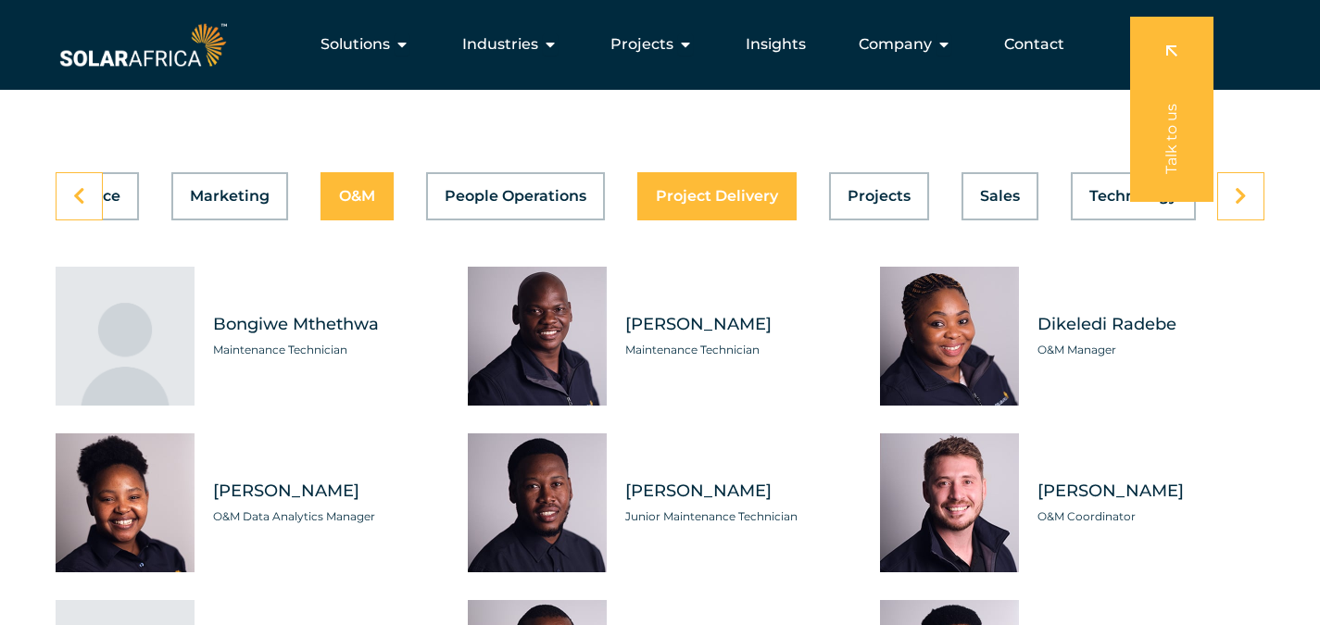
scroll to position [5094, 0]
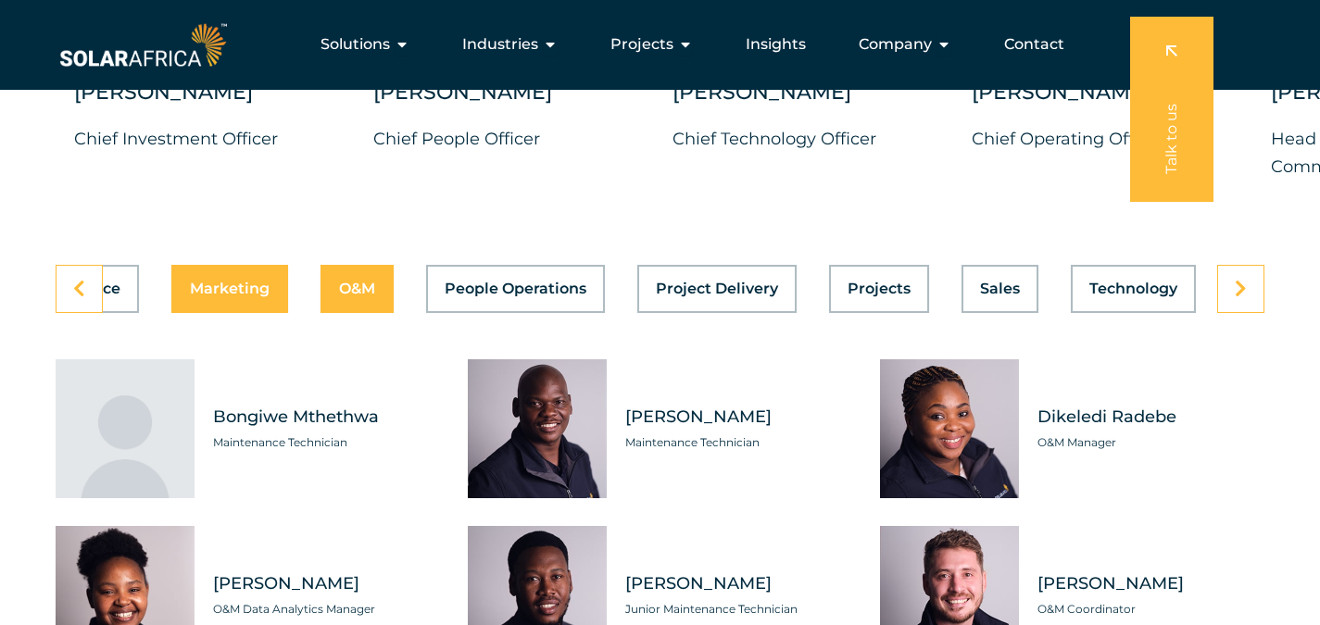
click at [258, 313] on button "Marketing" at bounding box center [229, 289] width 117 height 48
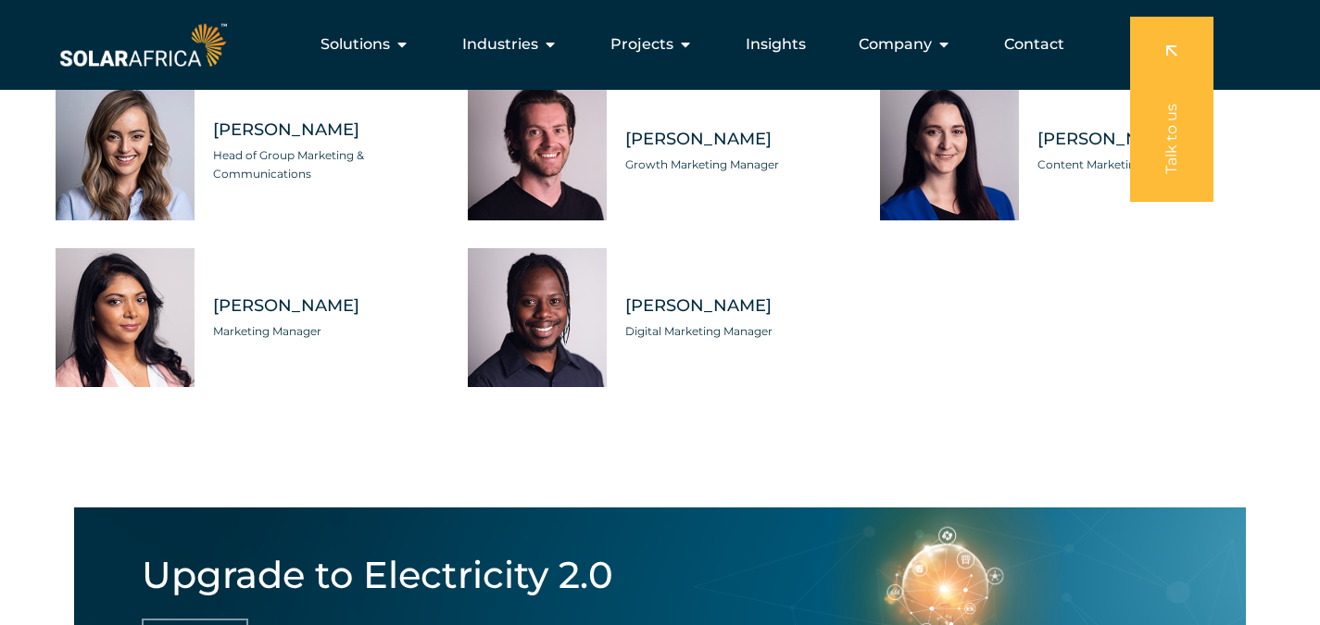
scroll to position [5187, 0]
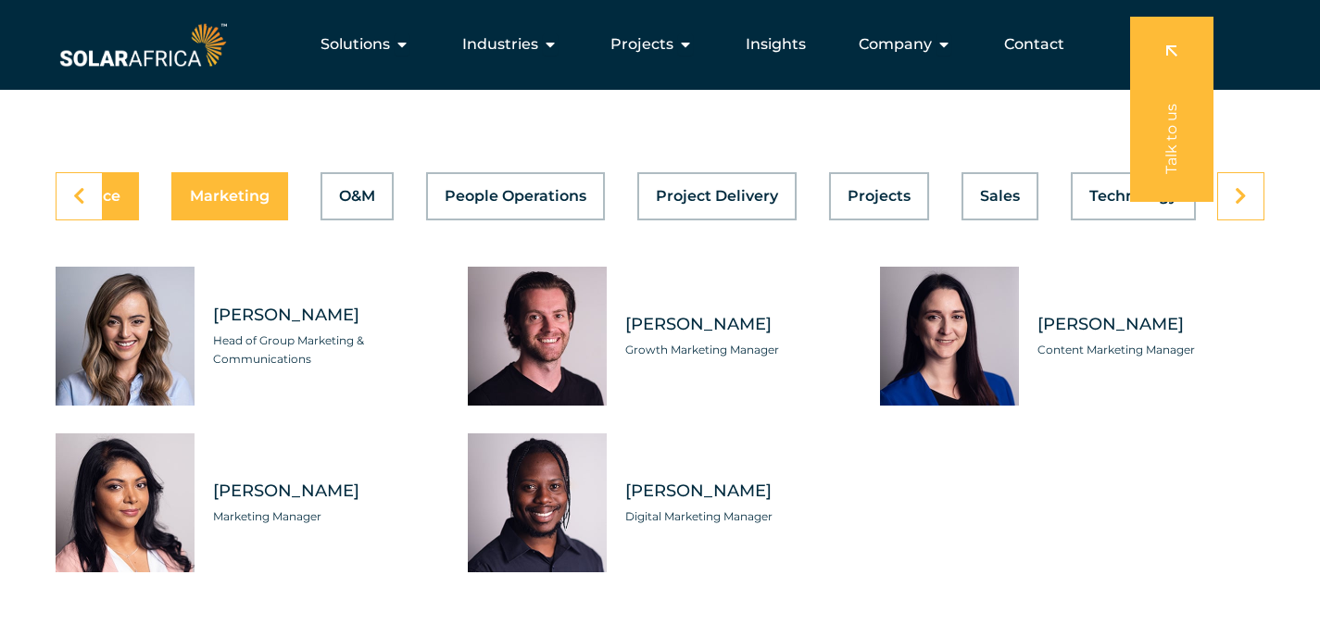
click at [116, 220] on button "Finance" at bounding box center [90, 196] width 98 height 48
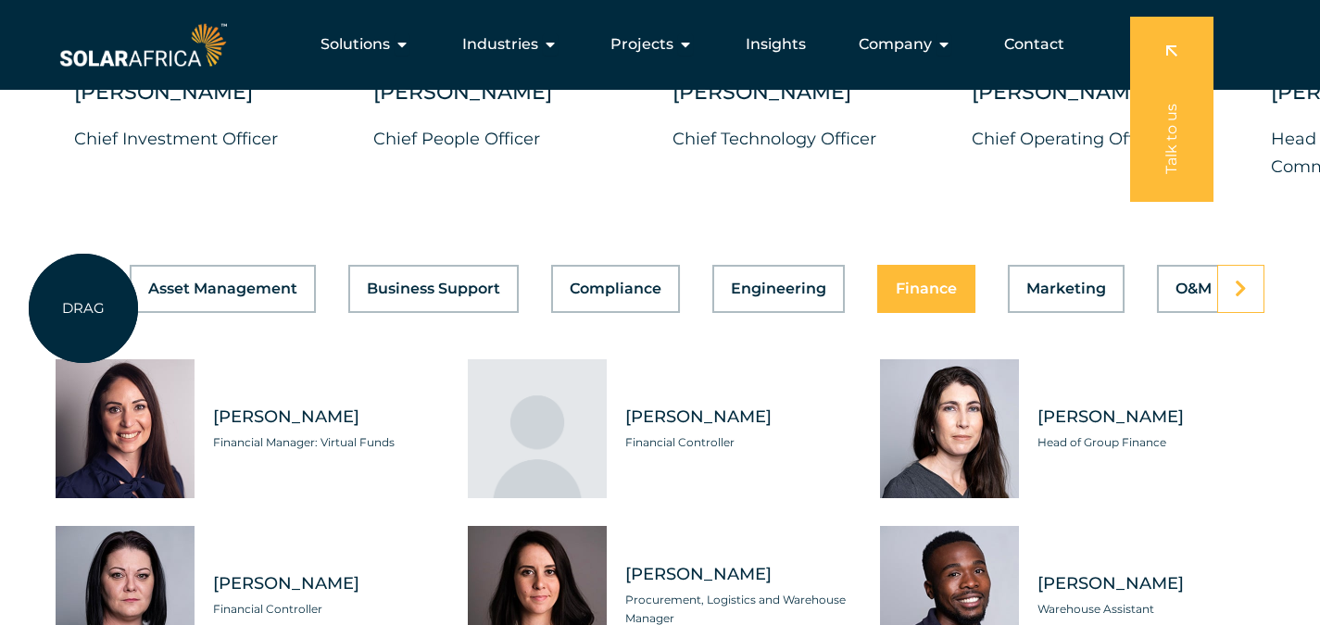
scroll to position [5002, 0]
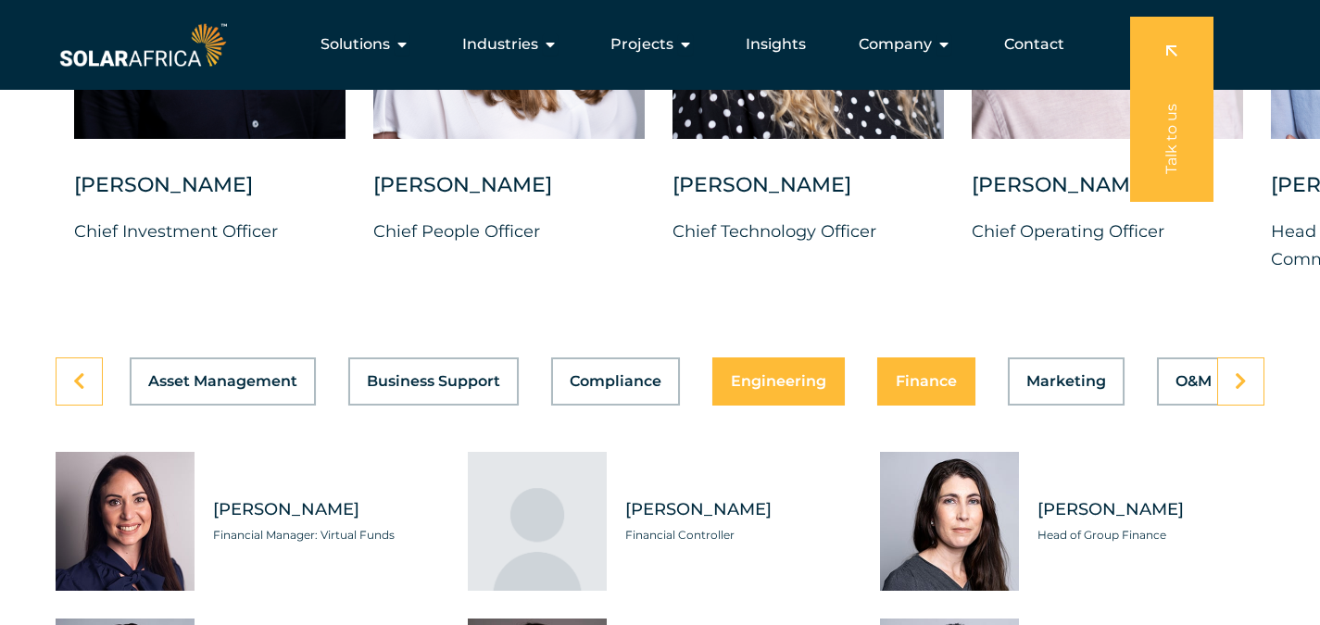
click at [754, 388] on span "Engineering" at bounding box center [778, 381] width 95 height 15
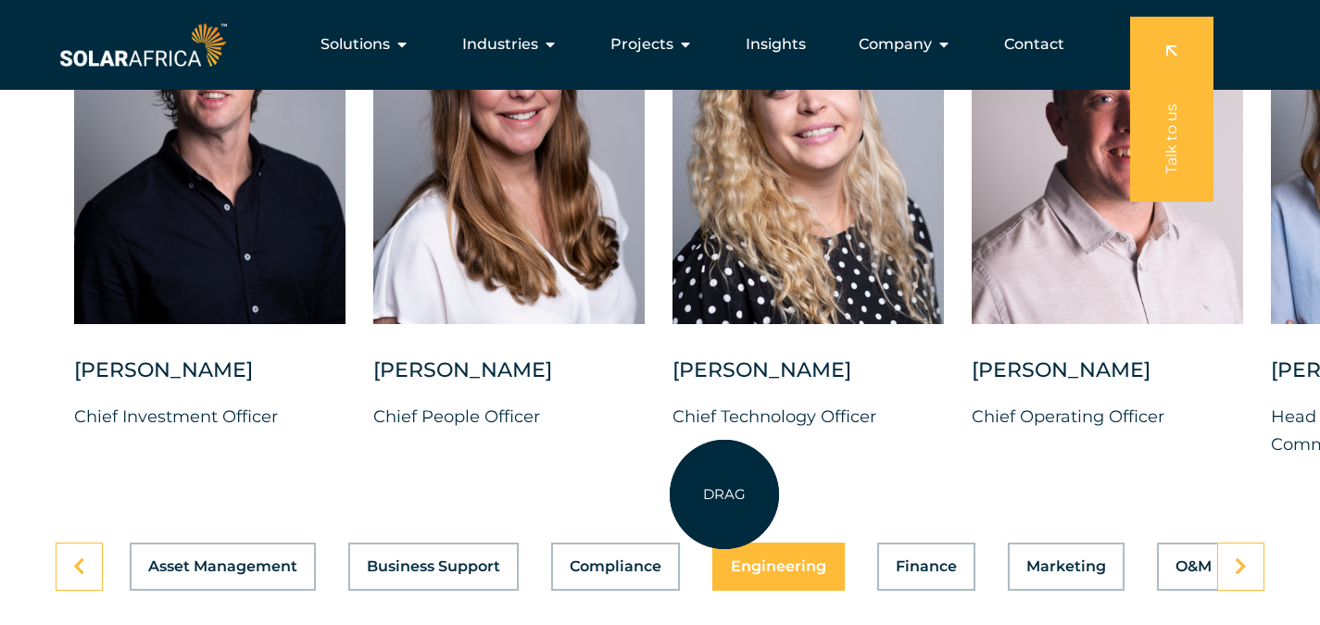
scroll to position [5094, 0]
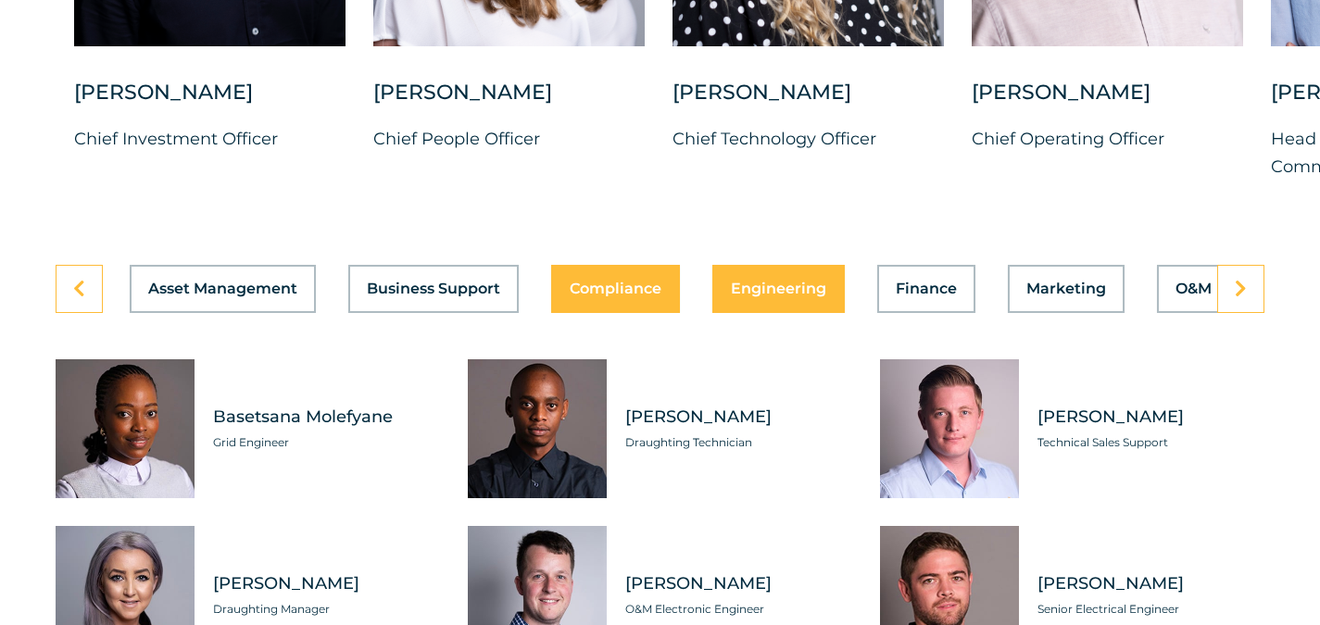
click at [637, 313] on button "Compliance" at bounding box center [615, 289] width 129 height 48
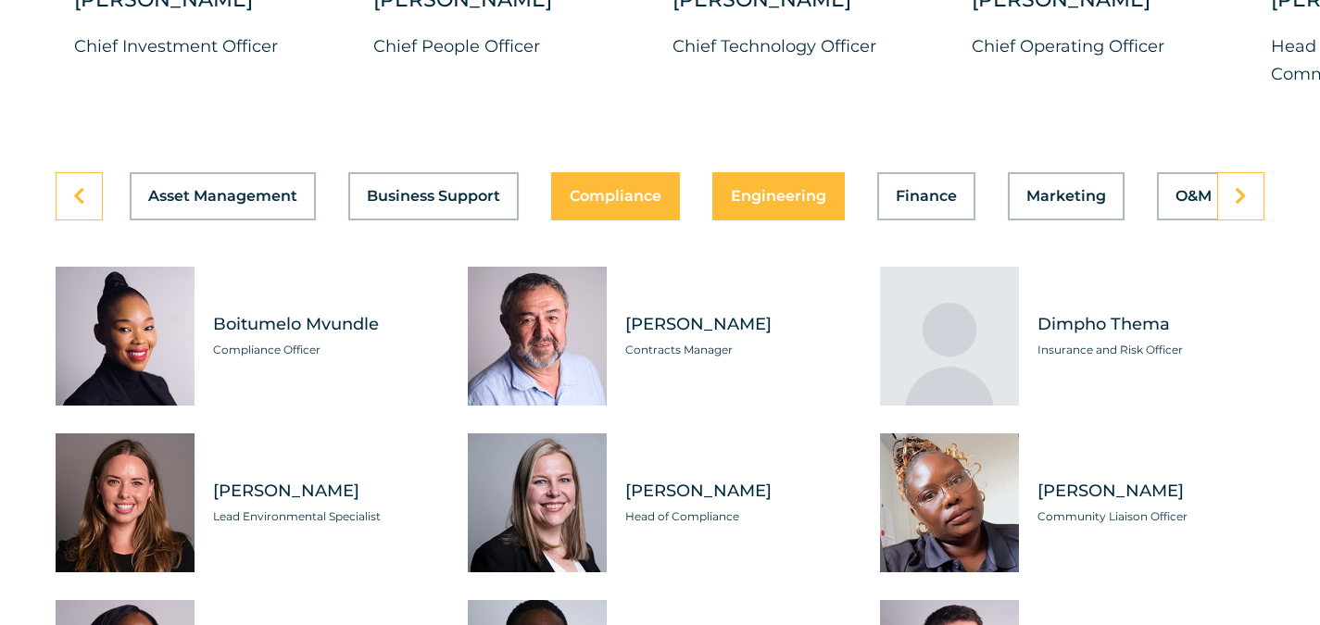
scroll to position [5279, 0]
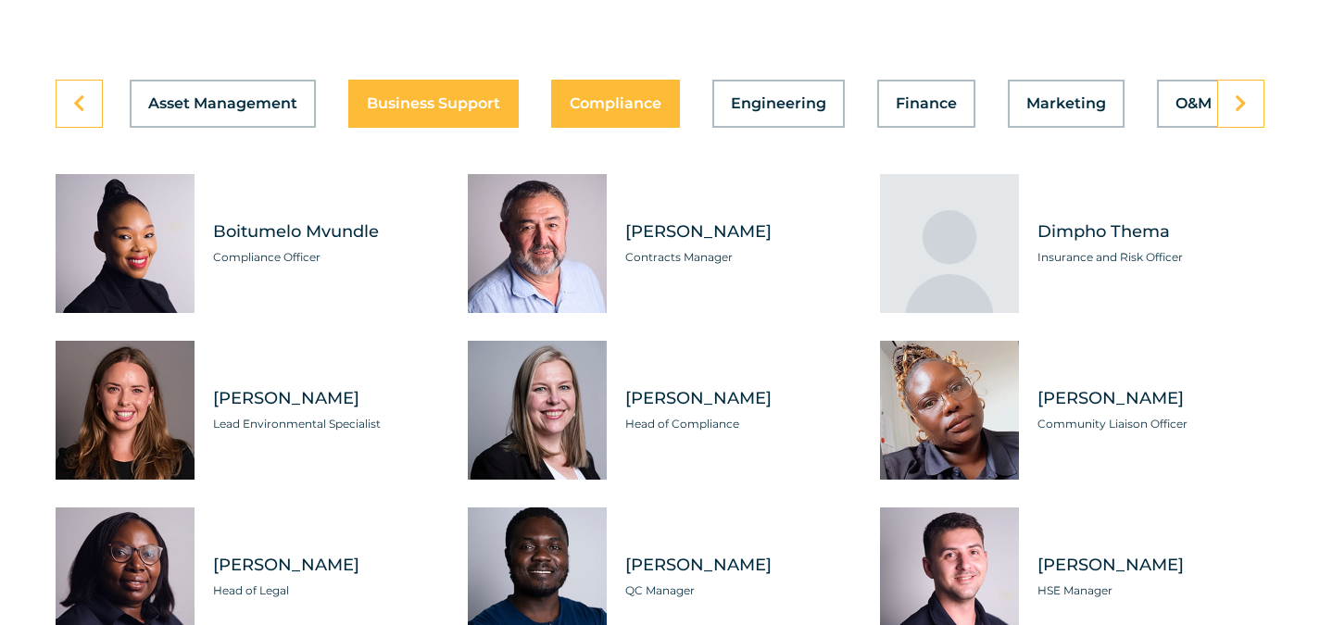
click at [479, 128] on button "Business Support" at bounding box center [433, 104] width 170 height 48
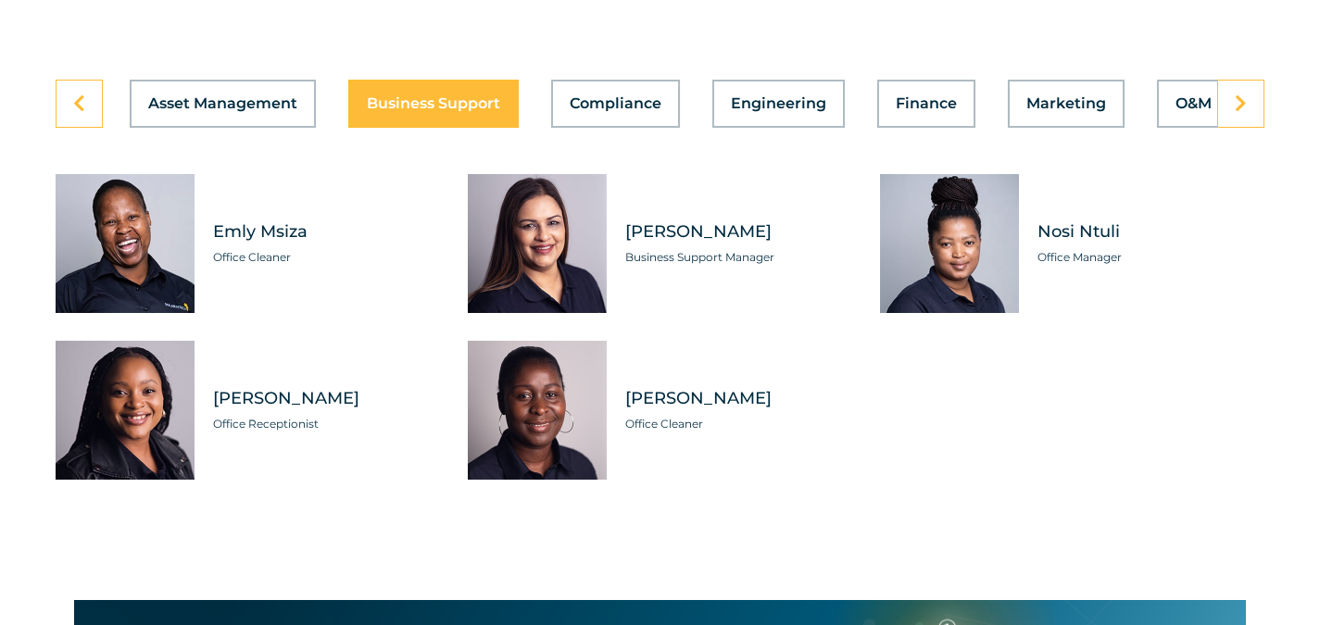
scroll to position [5187, 0]
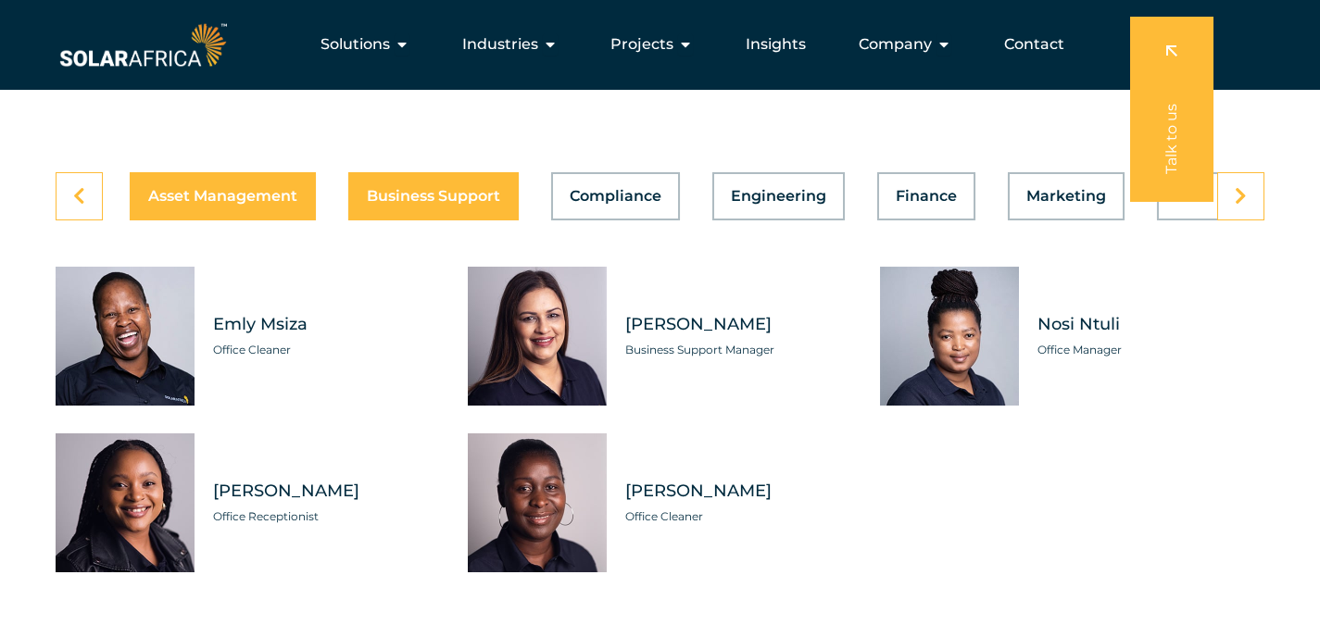
click at [211, 198] on button "Asset Management" at bounding box center [223, 196] width 186 height 48
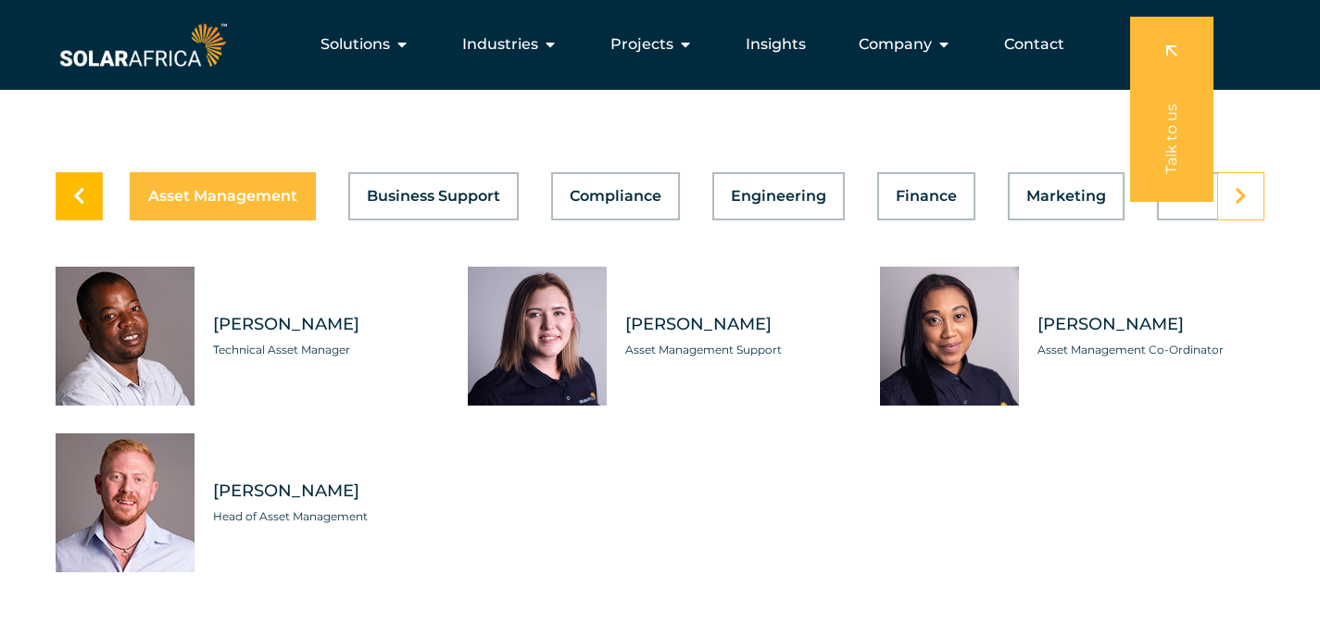
click at [70, 217] on link at bounding box center [79, 196] width 47 height 48
click at [71, 217] on link at bounding box center [79, 196] width 47 height 48
click at [80, 206] on icon at bounding box center [79, 196] width 12 height 19
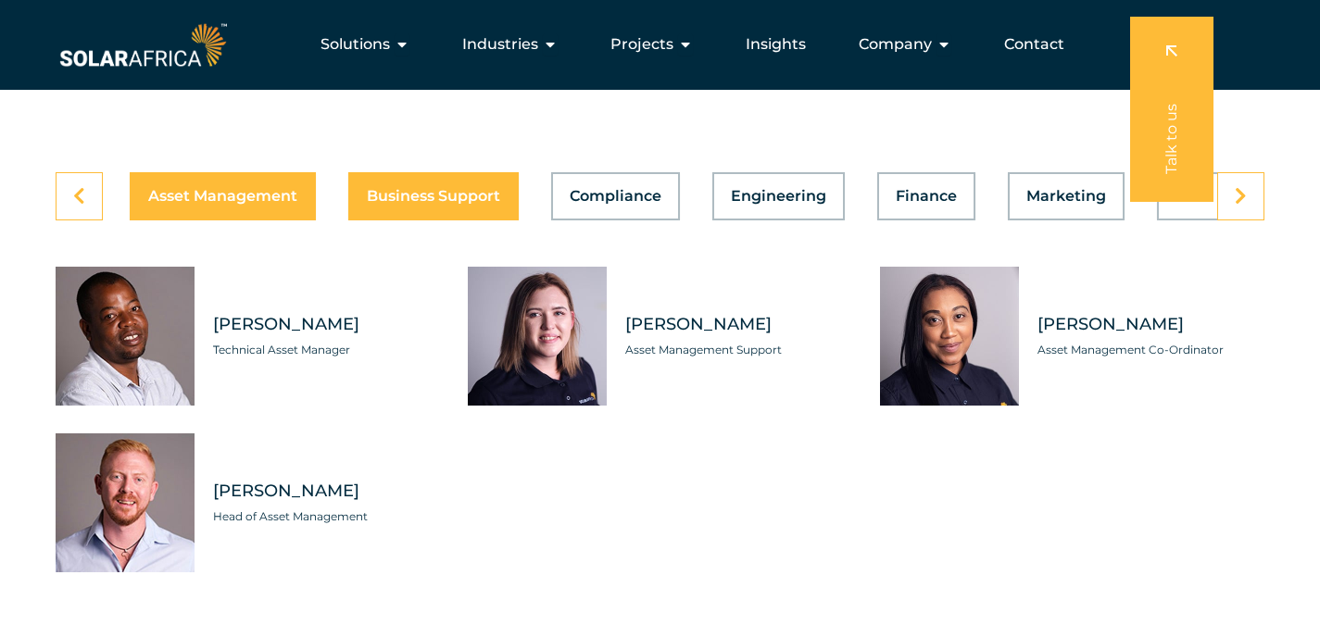
click at [426, 210] on div "Asset Management Business Support Compliance Engineering Finance Marketing O&M …" at bounding box center [660, 196] width 1209 height 48
click at [176, 204] on span "Asset Management" at bounding box center [222, 196] width 149 height 15
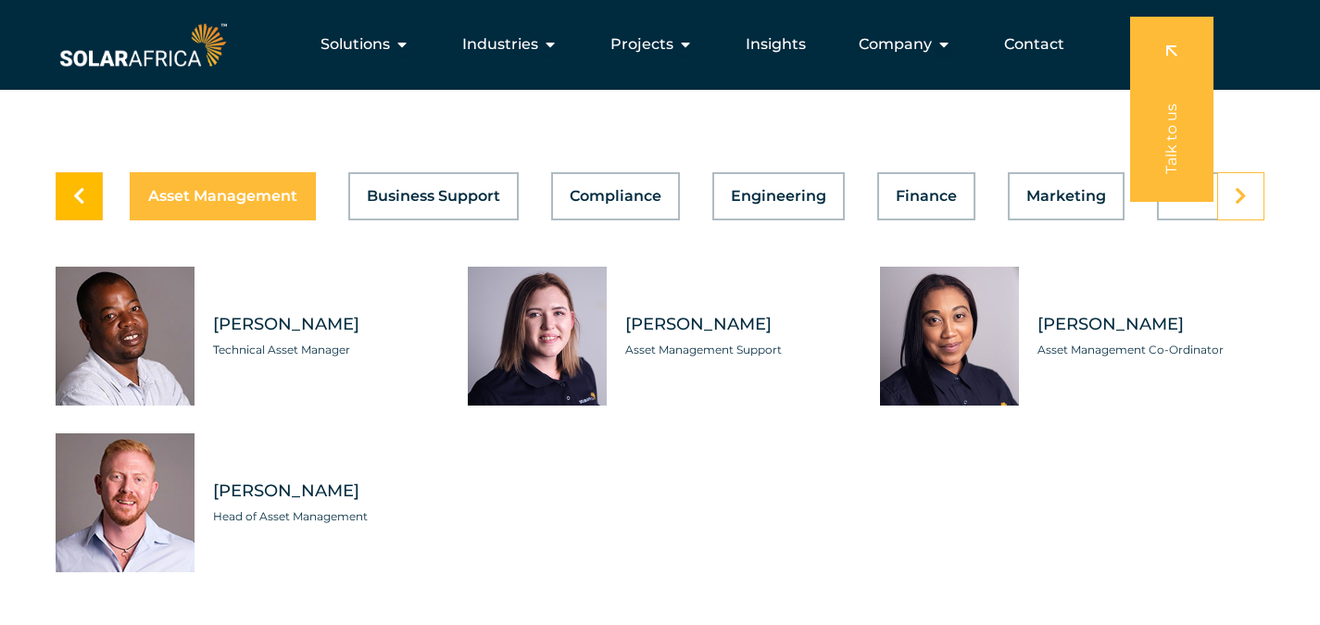
click at [87, 207] on link at bounding box center [79, 196] width 47 height 48
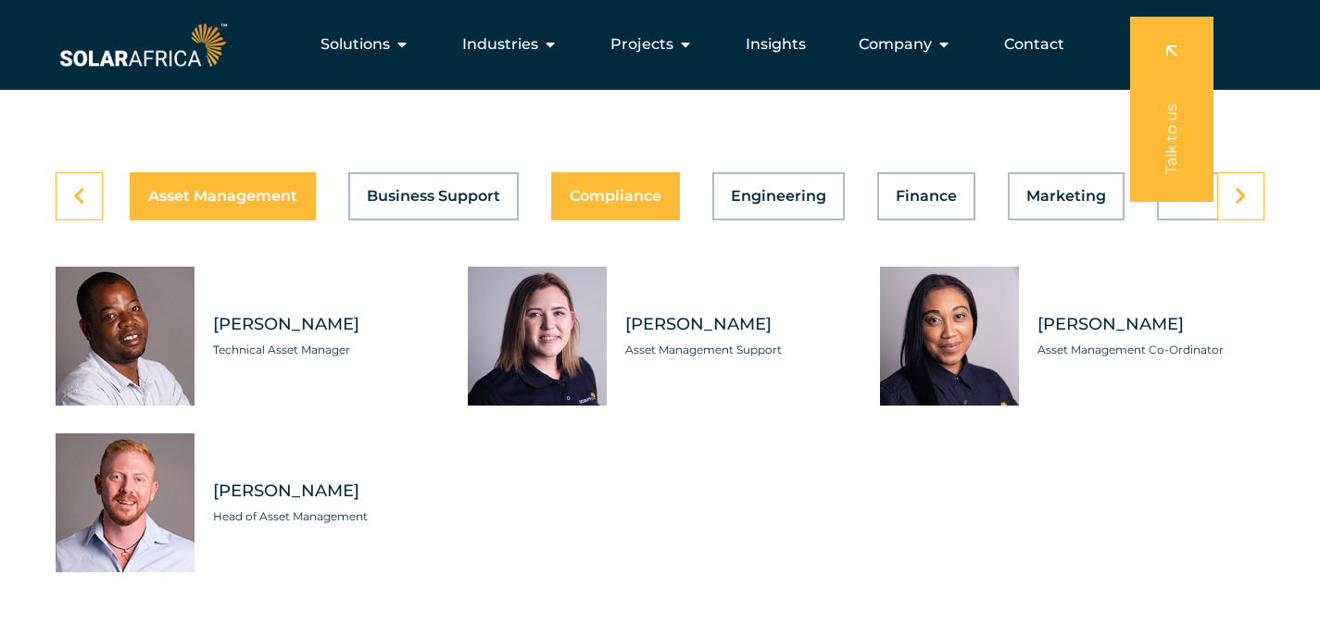
click at [584, 204] on span "Compliance" at bounding box center [616, 196] width 92 height 15
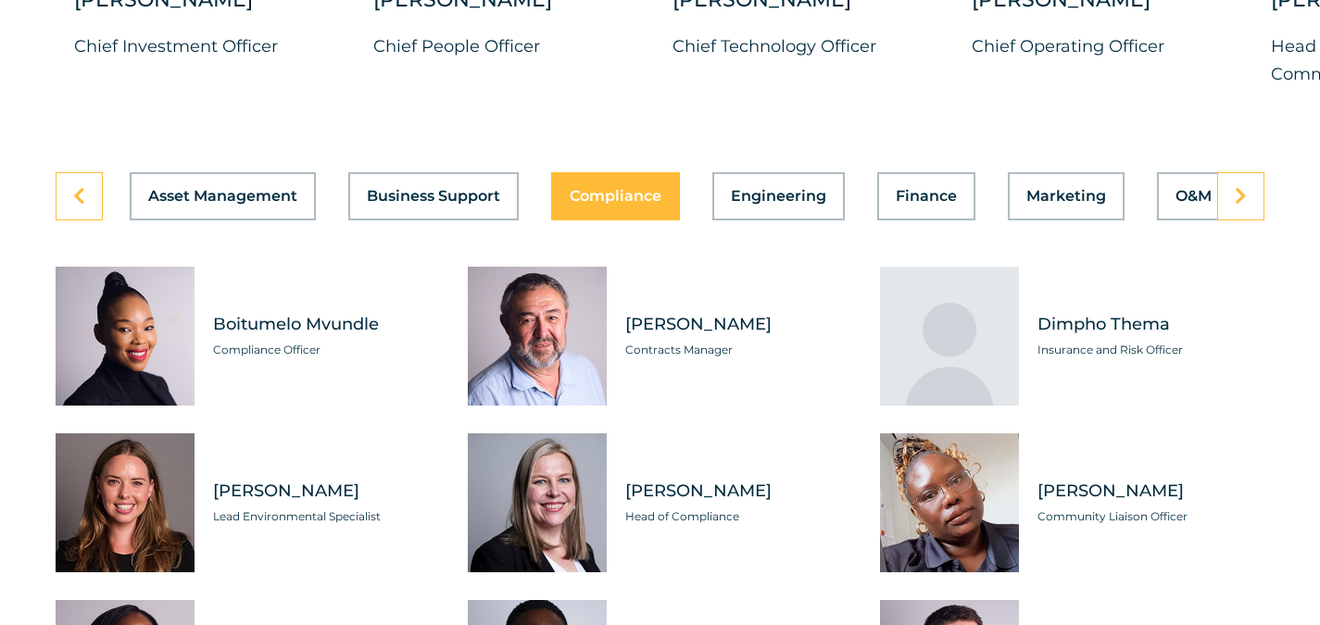
scroll to position [4816, 0]
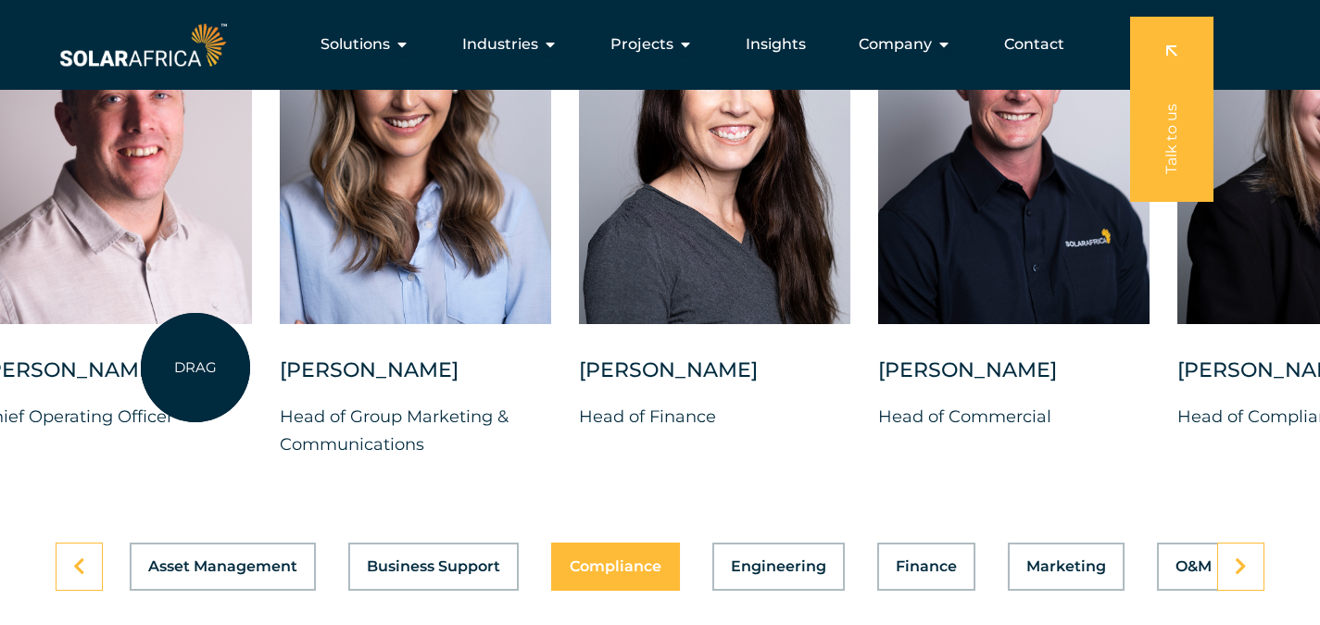
drag, startPoint x: 1129, startPoint y: 318, endPoint x: 509, endPoint y: 419, distance: 627.8
click at [192, 357] on div at bounding box center [116, 156] width 271 height 401
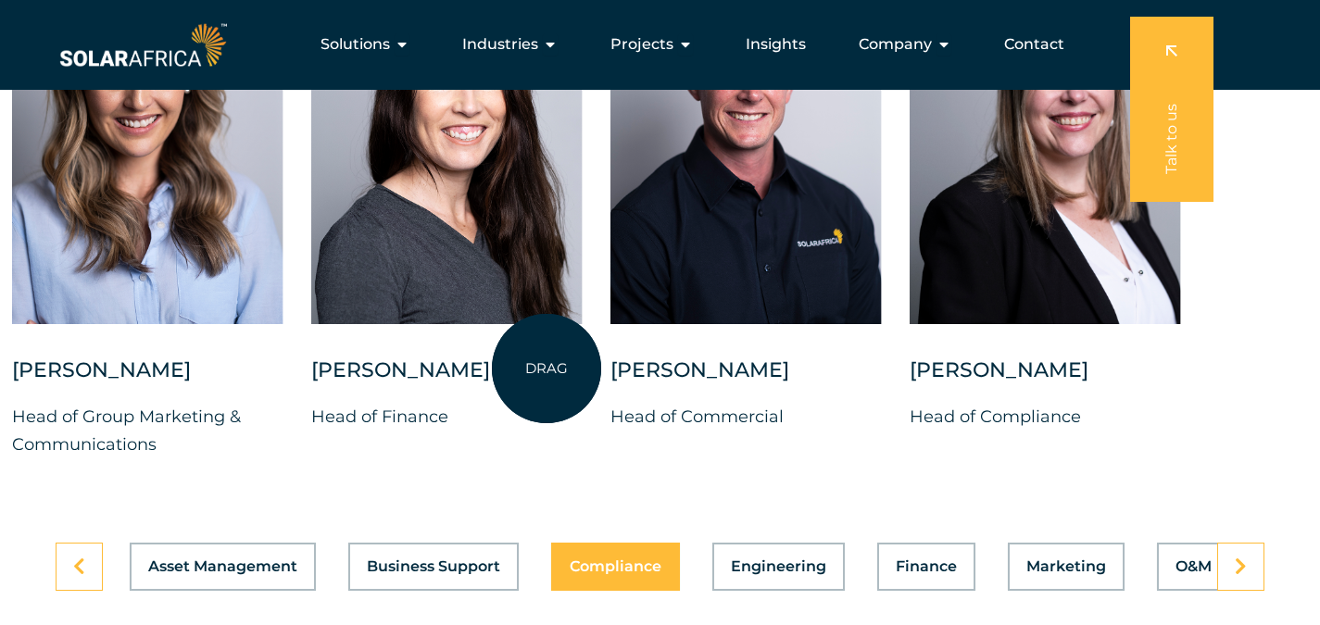
drag, startPoint x: 859, startPoint y: 377, endPoint x: 406, endPoint y: 362, distance: 453.2
click at [406, 362] on div "[PERSON_NAME] Chief Investment Officer [PERSON_NAME] Chief People Officer [PERS…" at bounding box center [12, 222] width 2542 height 533
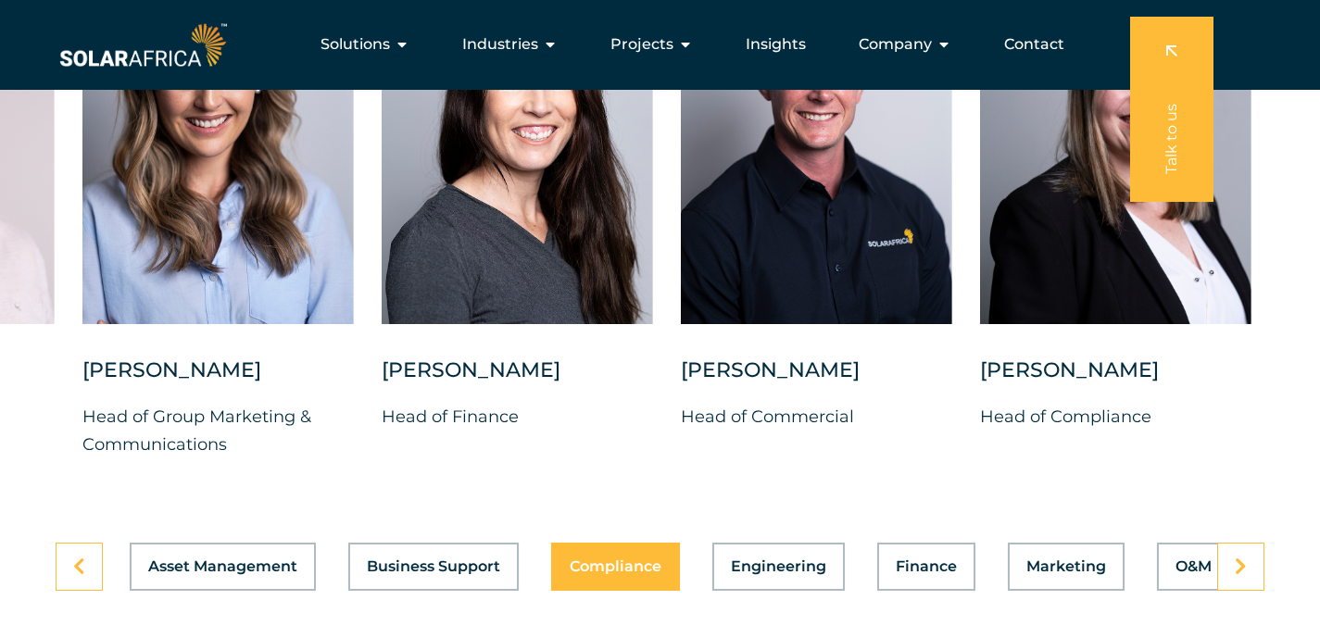
drag, startPoint x: 719, startPoint y: 296, endPoint x: 755, endPoint y: 545, distance: 250.8
click at [755, 544] on div "DRAG [PERSON_NAME] Chief Investment Officer [PERSON_NAME] Chief People Officer …" at bounding box center [660, 240] width 1320 height 608
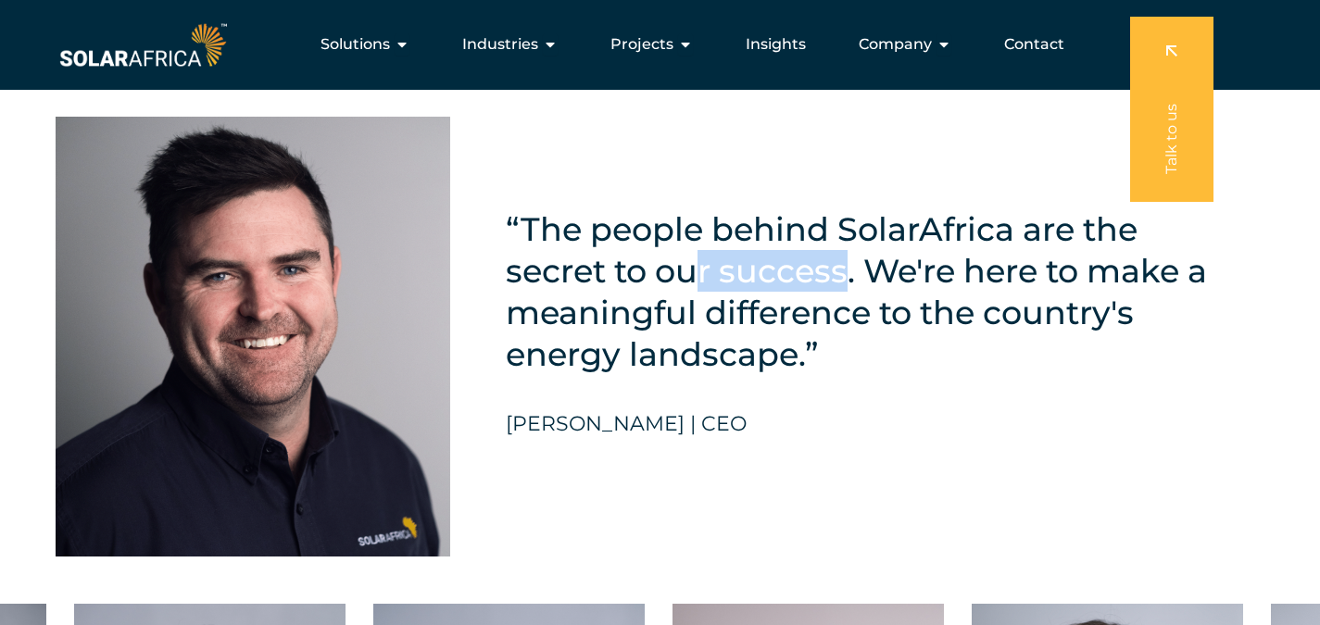
scroll to position [4075, 0]
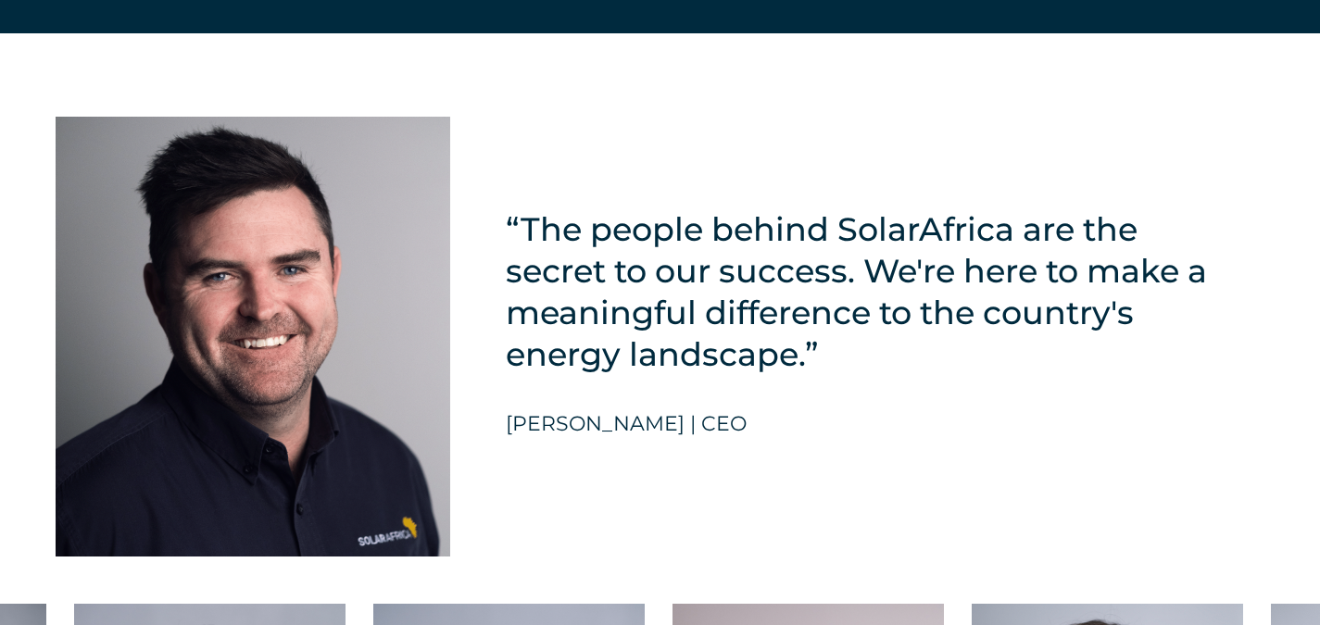
click at [1020, 256] on h5 "“The people behind SolarAfrica are the secret to our success. We're here to mak…" at bounding box center [862, 291] width 713 height 167
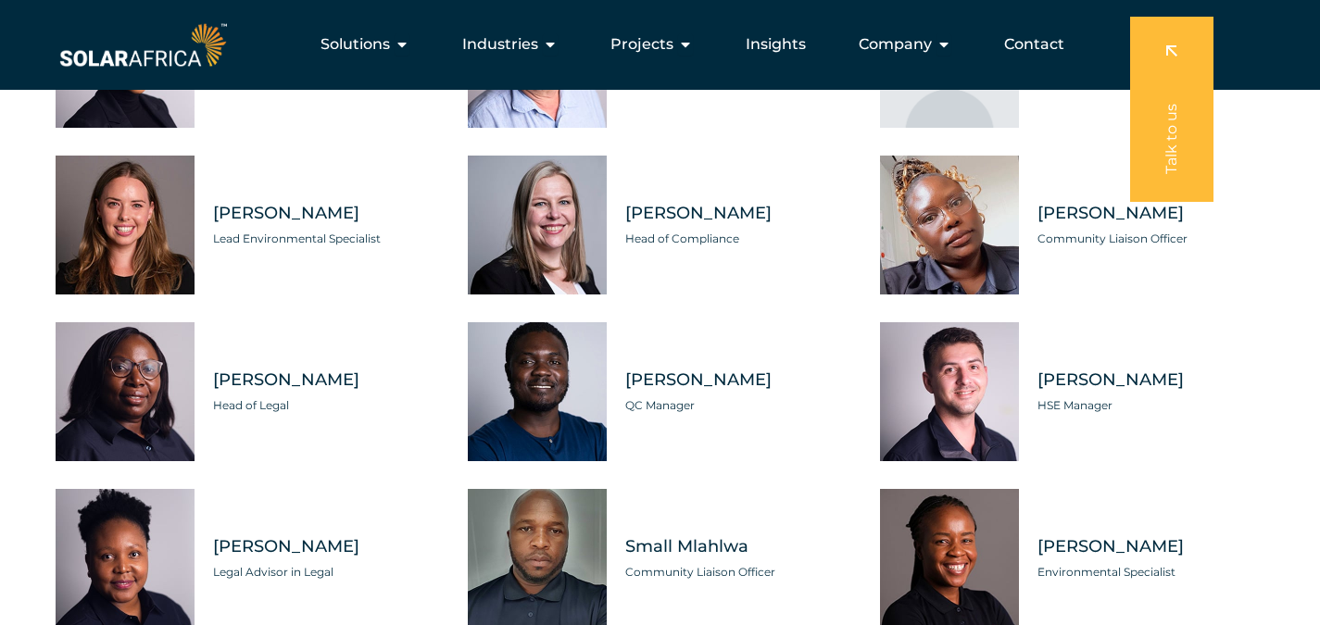
scroll to position [5094, 0]
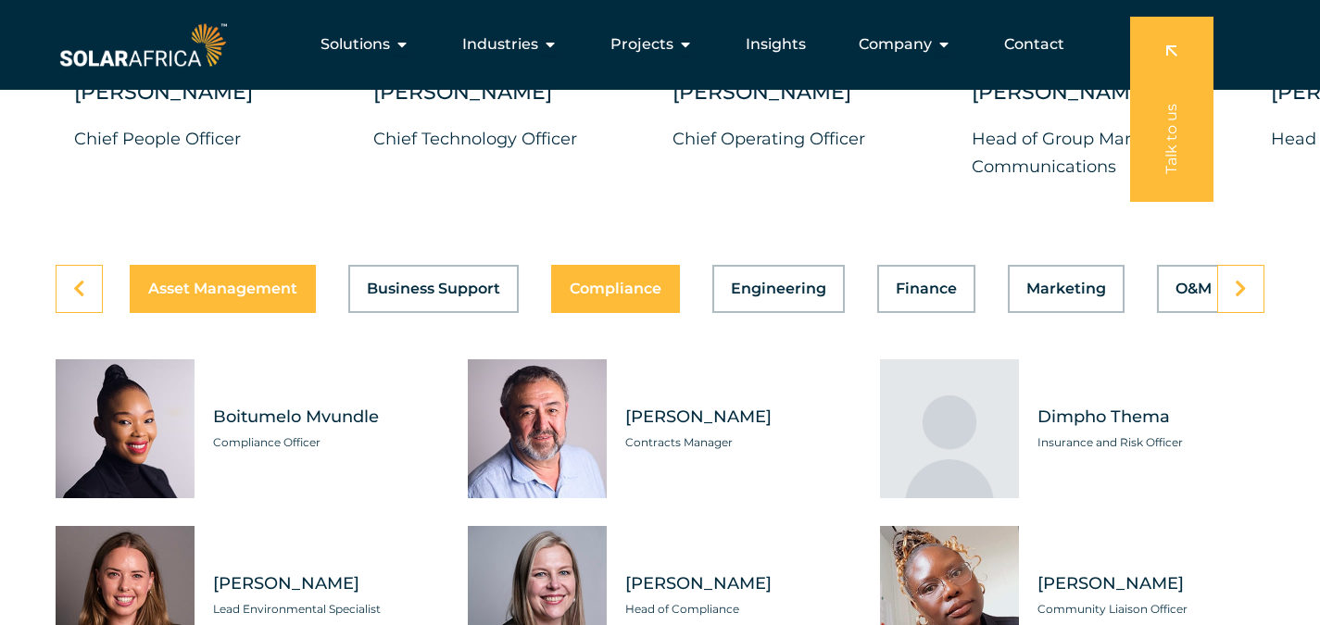
click at [293, 310] on button "Asset Management" at bounding box center [223, 289] width 186 height 48
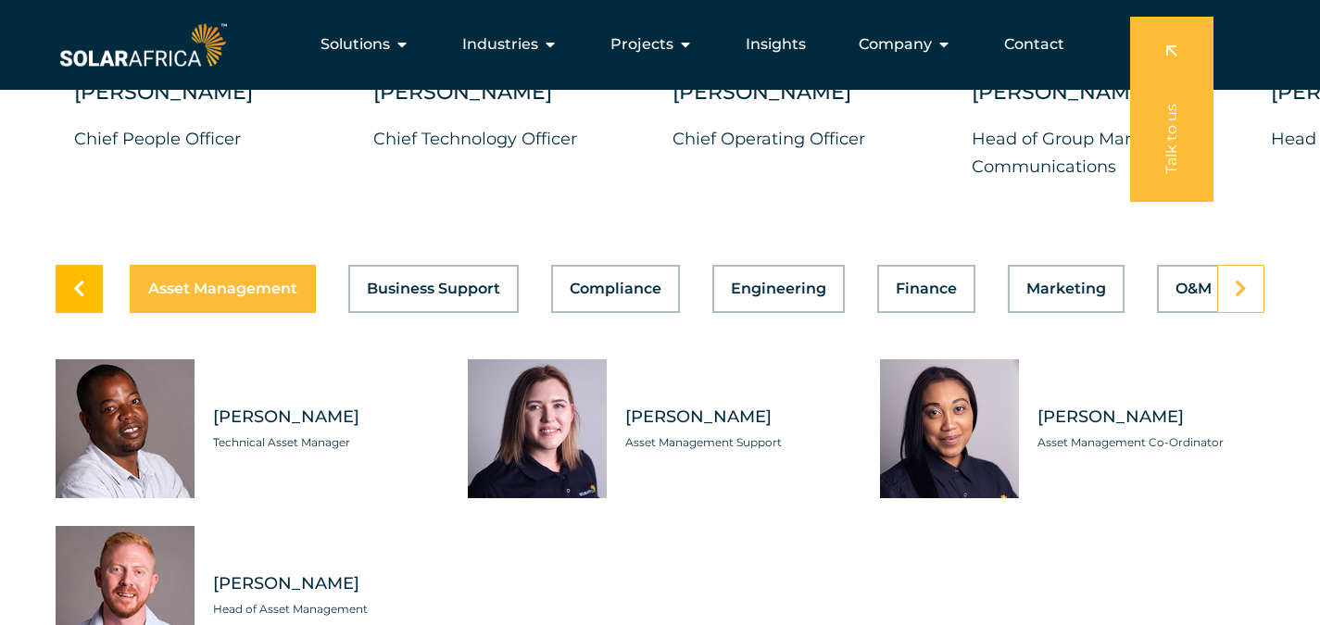
click at [94, 304] on link at bounding box center [79, 289] width 47 height 48
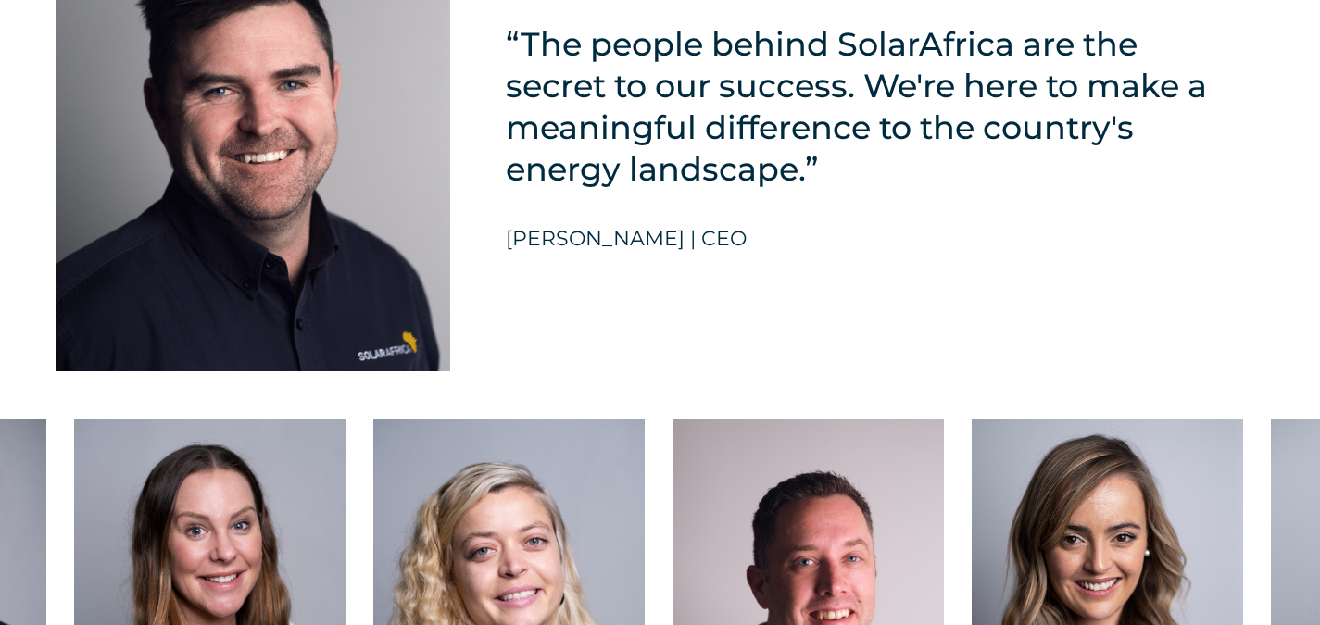
scroll to position [4816, 0]
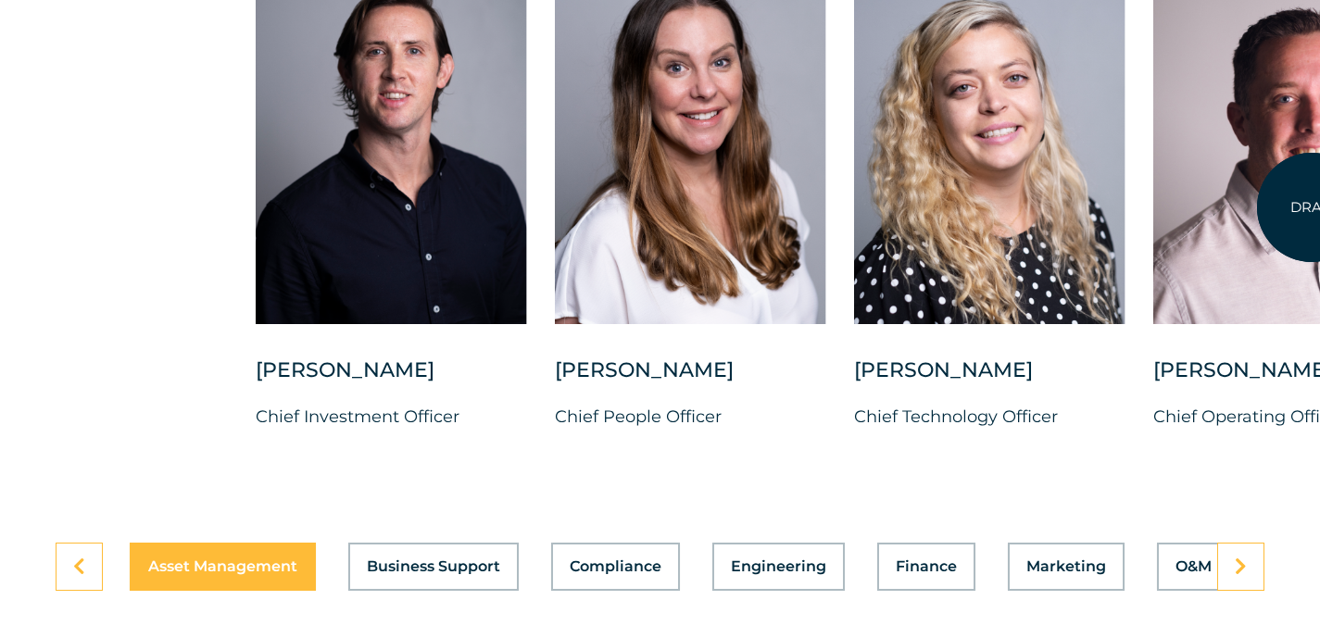
drag, startPoint x: 406, startPoint y: 167, endPoint x: 1312, endPoint y: 207, distance: 906.7
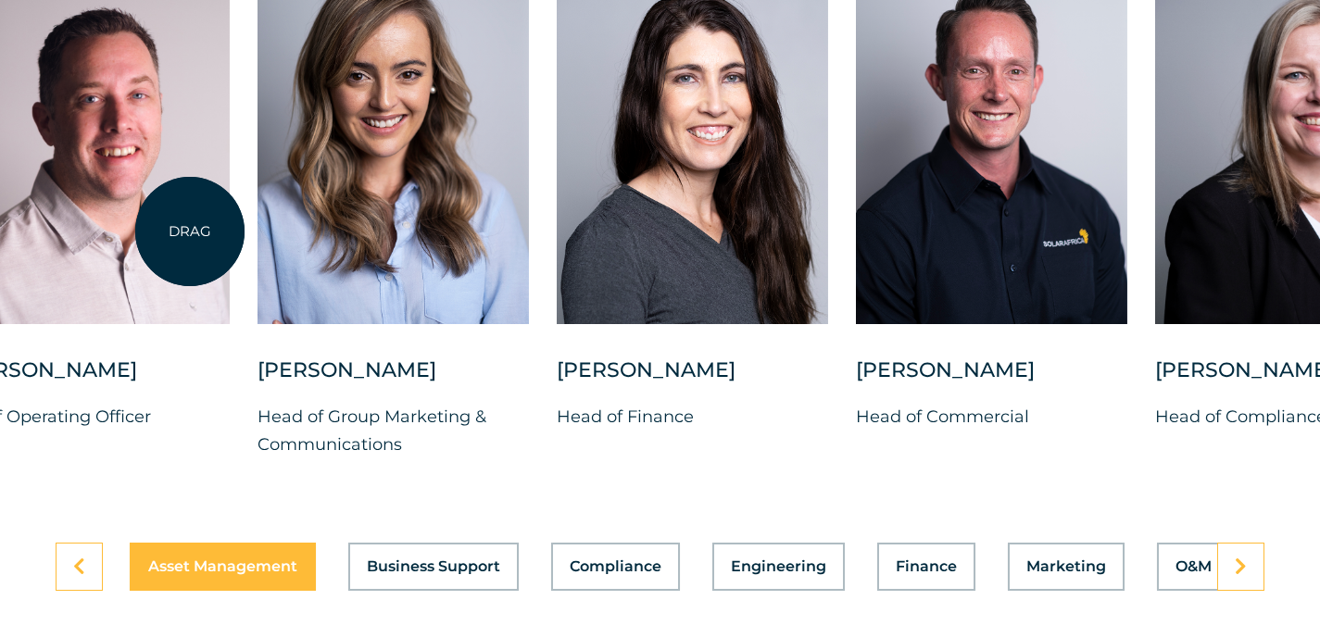
drag, startPoint x: 498, startPoint y: 220, endPoint x: 129, endPoint y: 246, distance: 370.5
click at [129, 246] on div at bounding box center [93, 140] width 271 height 369
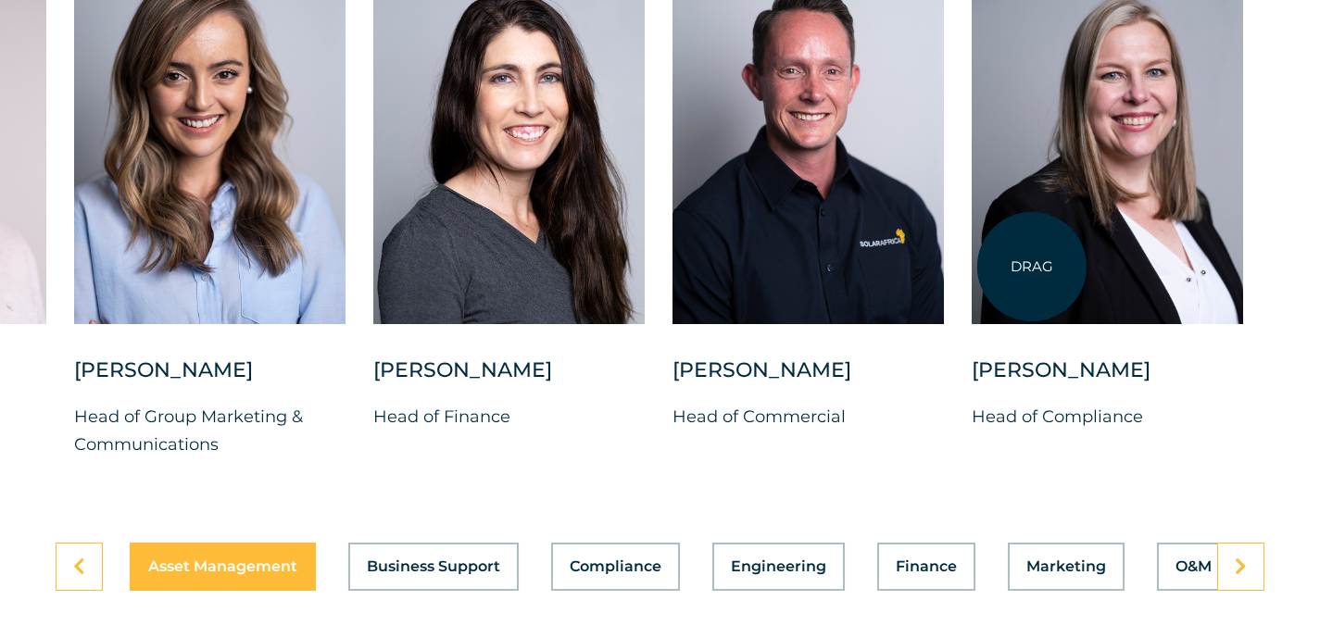
drag, startPoint x: 1147, startPoint y: 267, endPoint x: 583, endPoint y: 253, distance: 564.2
click at [583, 253] on div "[PERSON_NAME] Chief Investment Officer [PERSON_NAME] Chief People Officer [PERS…" at bounding box center [74, 222] width 2542 height 533
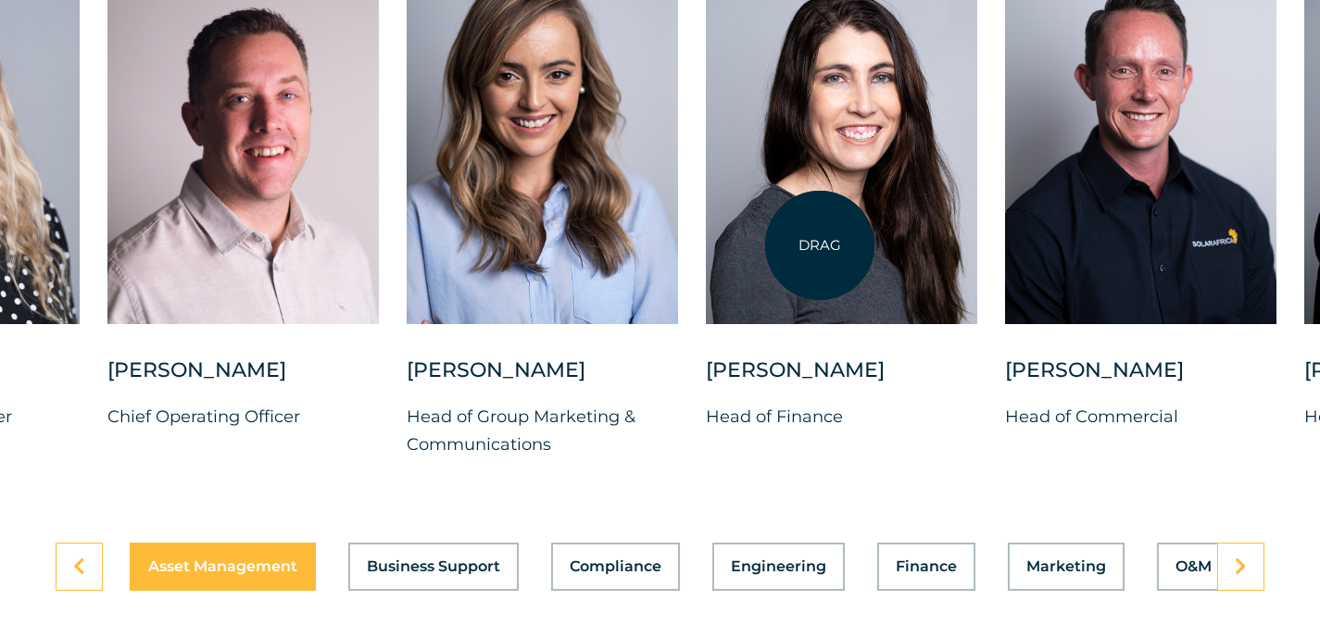
drag, startPoint x: 645, startPoint y: 250, endPoint x: 820, endPoint y: 245, distance: 175.1
click at [820, 245] on div at bounding box center [841, 140] width 271 height 369
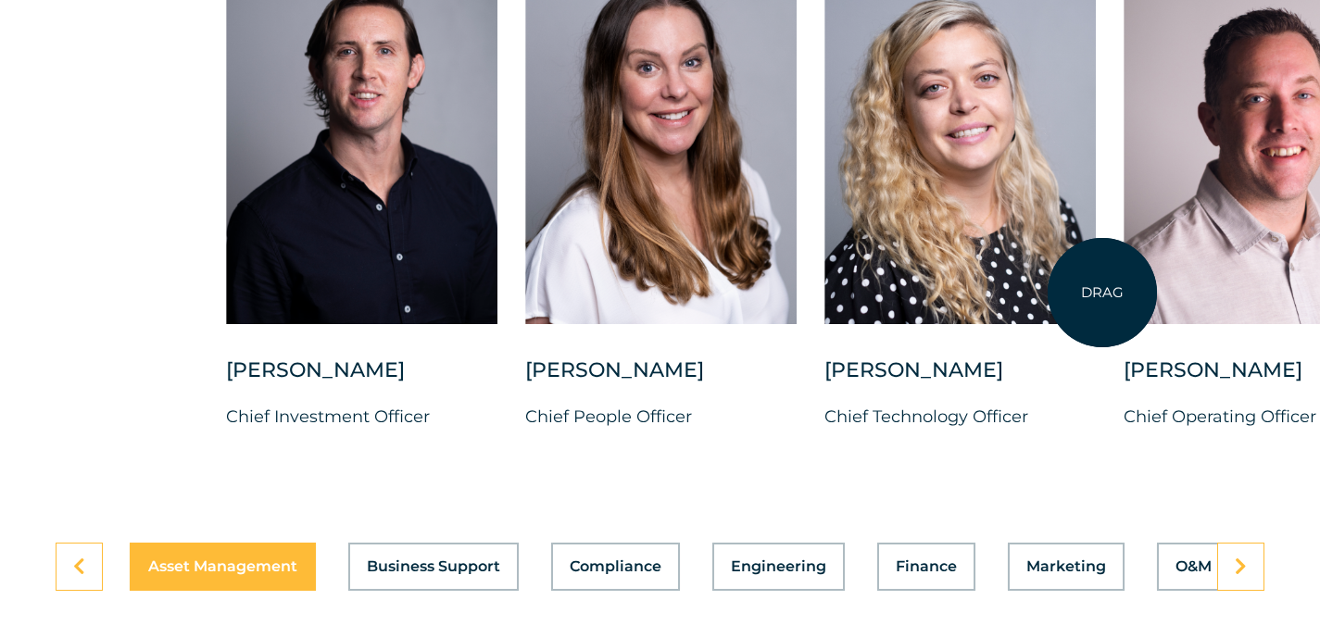
drag, startPoint x: 342, startPoint y: 284, endPoint x: 1102, endPoint y: 293, distance: 760.5
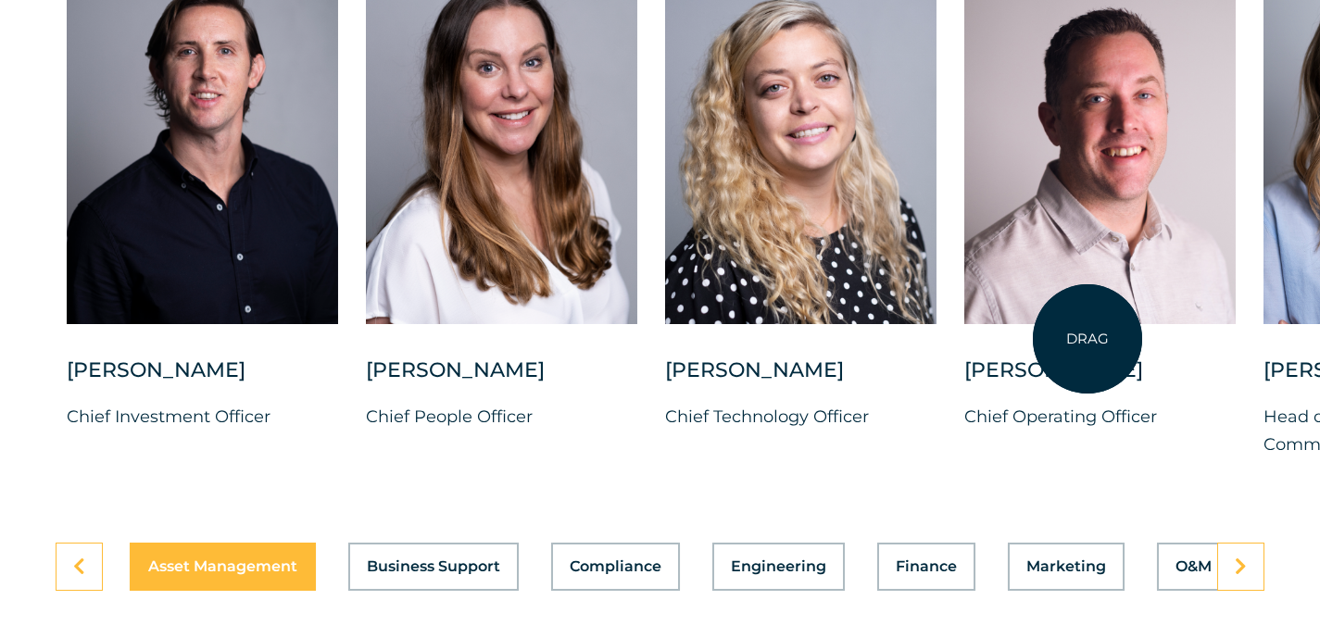
drag, startPoint x: 1101, startPoint y: 218, endPoint x: 1087, endPoint y: 341, distance: 124.0
click at [1087, 341] on div at bounding box center [1099, 156] width 271 height 401
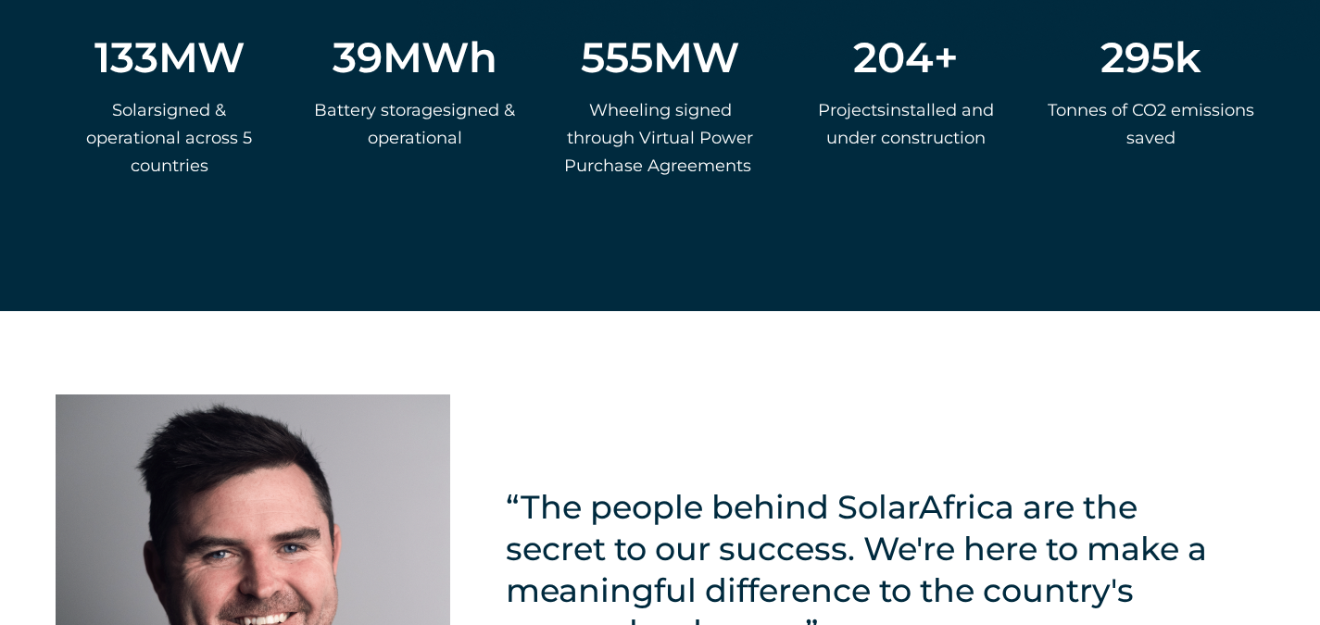
scroll to position [4353, 0]
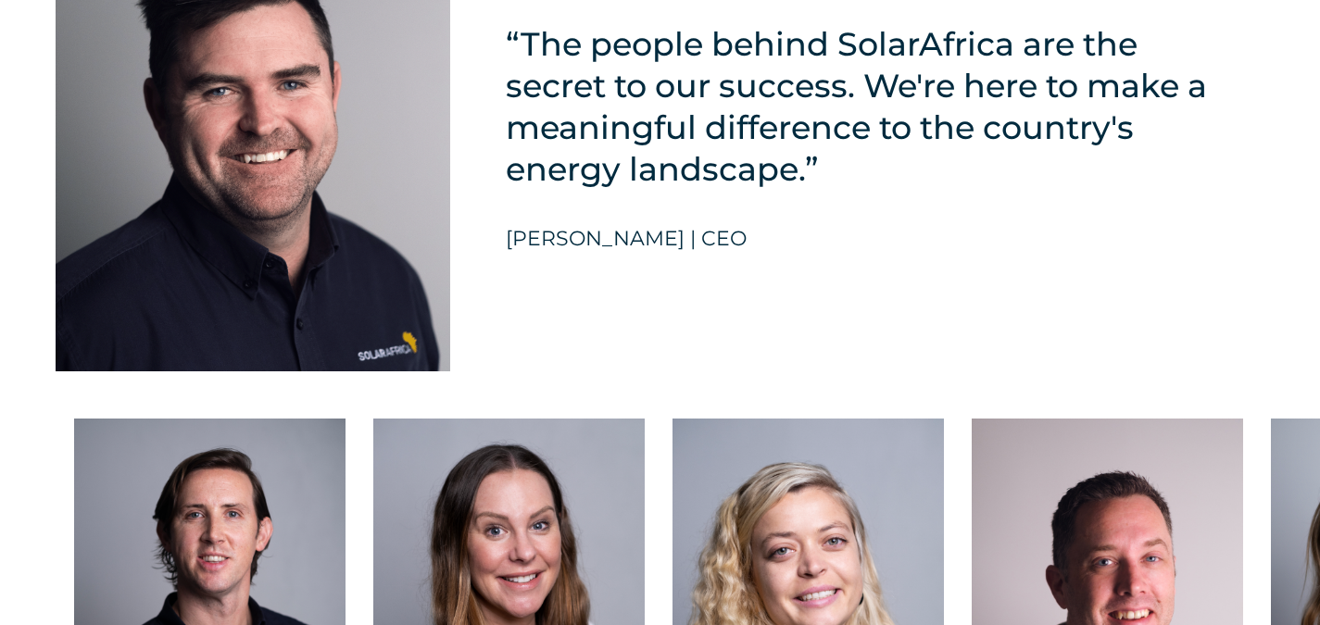
drag, startPoint x: 1123, startPoint y: 559, endPoint x: 819, endPoint y: 278, distance: 414.3
drag, startPoint x: 888, startPoint y: 527, endPoint x: 860, endPoint y: 224, distance: 304.1
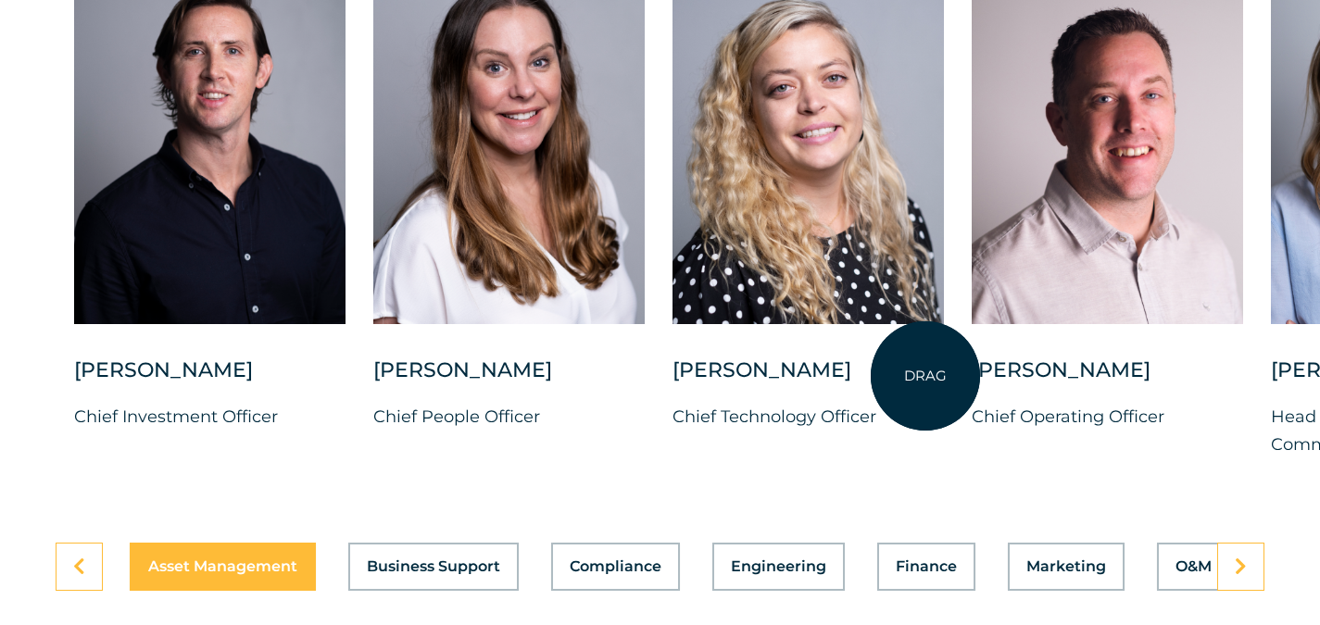
scroll to position [5187, 0]
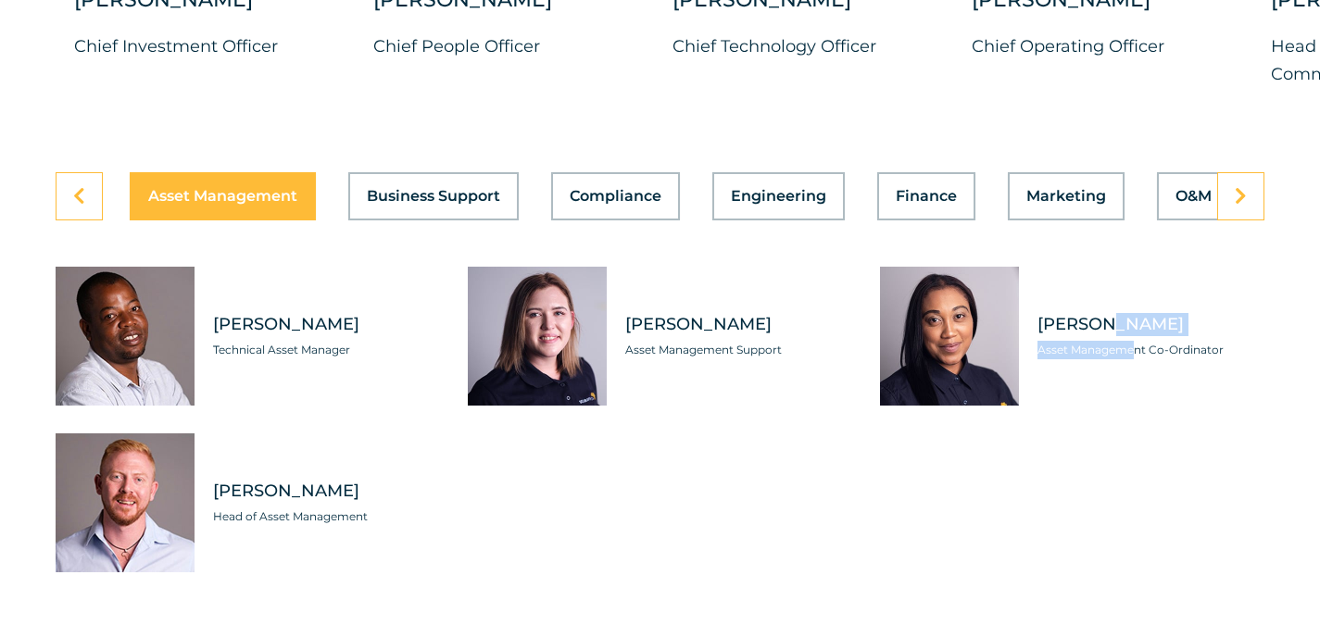
drag, startPoint x: 1084, startPoint y: 545, endPoint x: 1038, endPoint y: 293, distance: 256.0
click at [1038, 293] on div "[PERSON_NAME] Technical Asset Manager [PERSON_NAME] Asset Management Support Me…" at bounding box center [660, 420] width 1209 height 306
click at [1134, 462] on div "[PERSON_NAME] Technical Asset Manager [PERSON_NAME] Asset Management Support Me…" at bounding box center [660, 420] width 1209 height 306
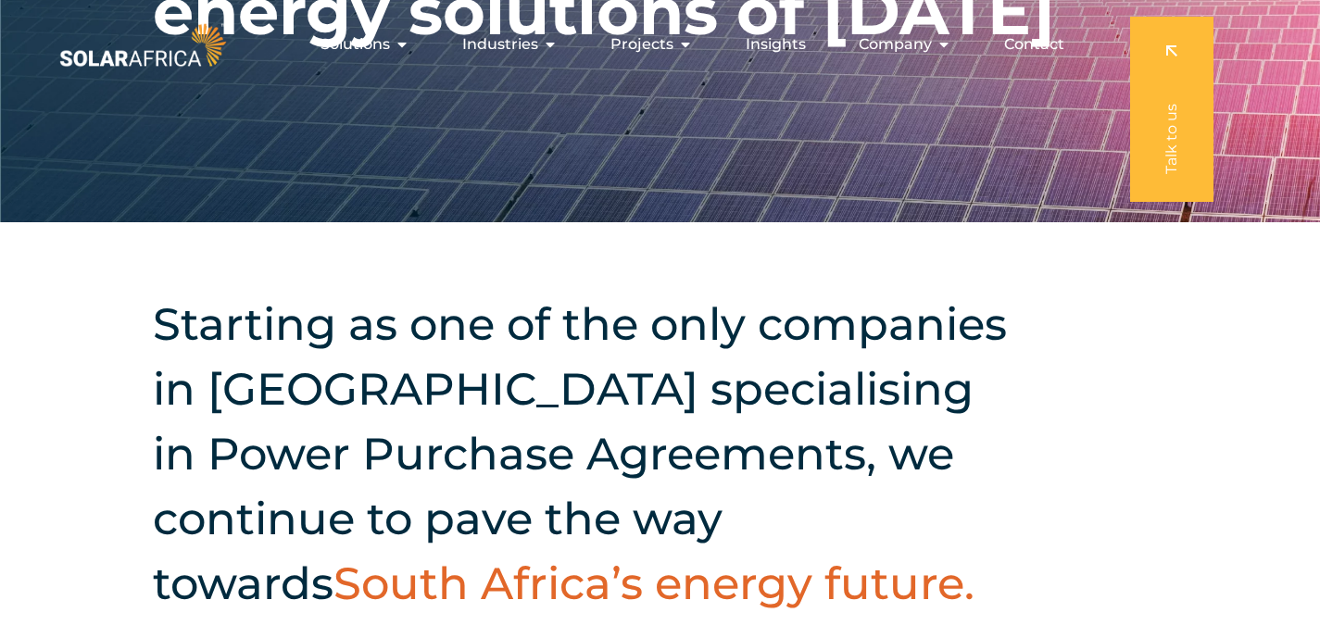
scroll to position [0, 0]
